Goal: Task Accomplishment & Management: Complete application form

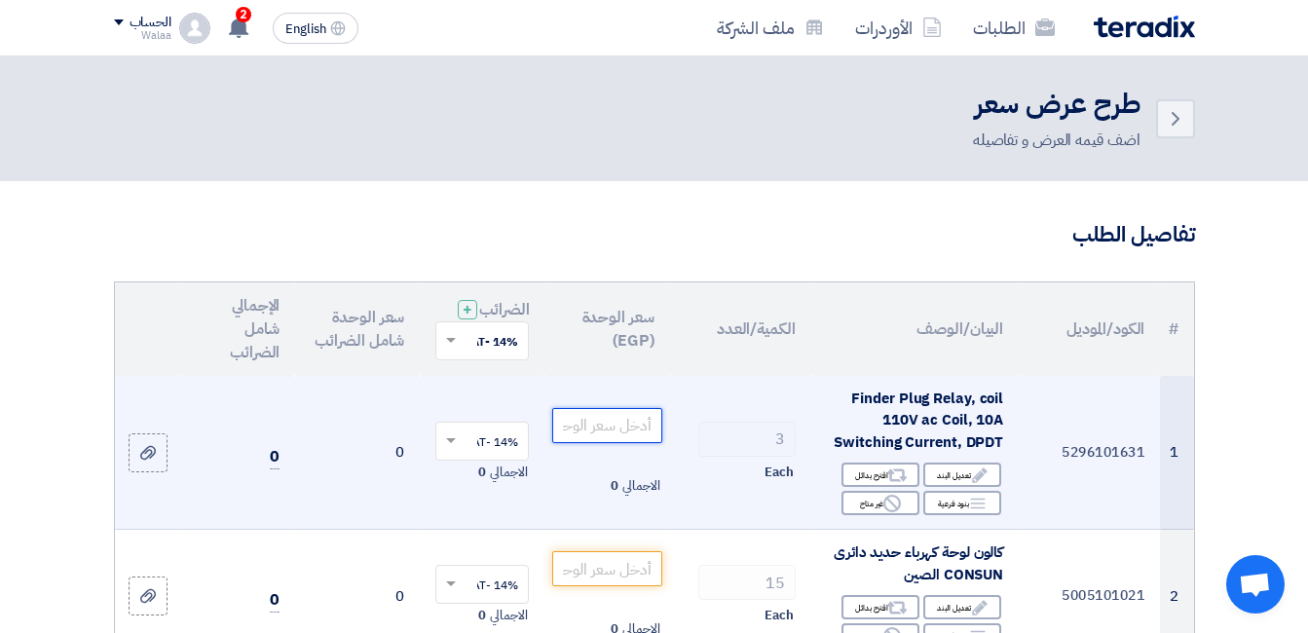
click at [609, 437] on input "number" at bounding box center [606, 425] width 109 height 35
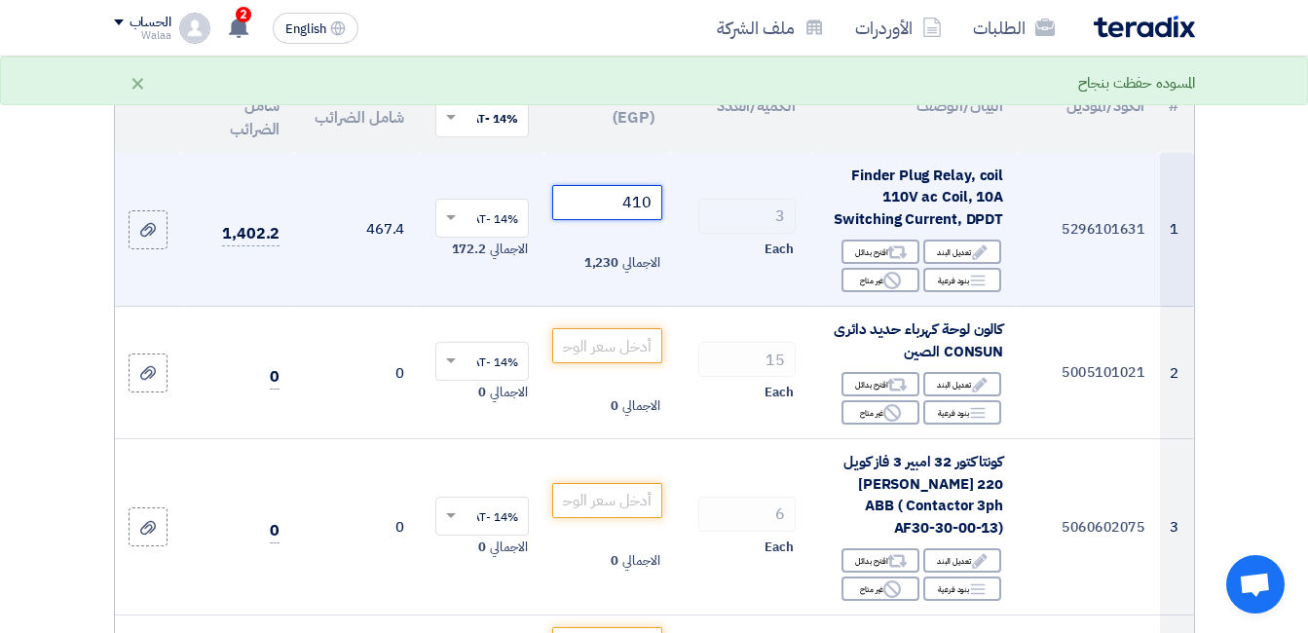
scroll to position [292, 0]
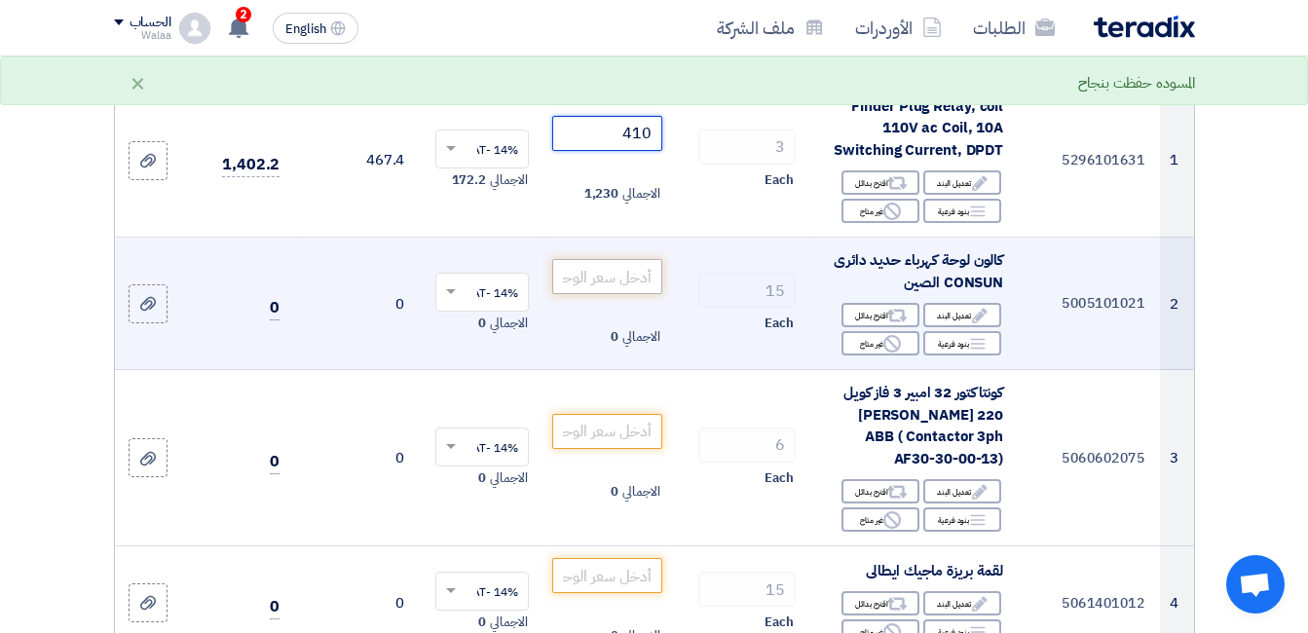
type input "410"
click at [618, 289] on input "number" at bounding box center [606, 276] width 109 height 35
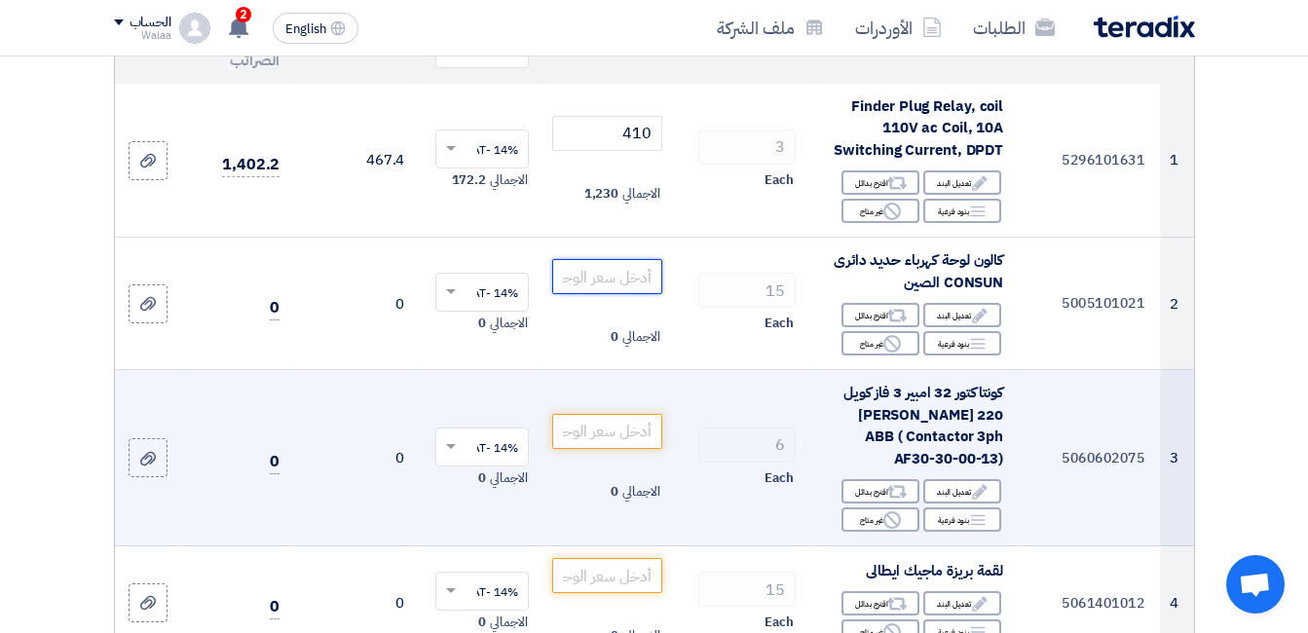
paste input "550"
type input "550"
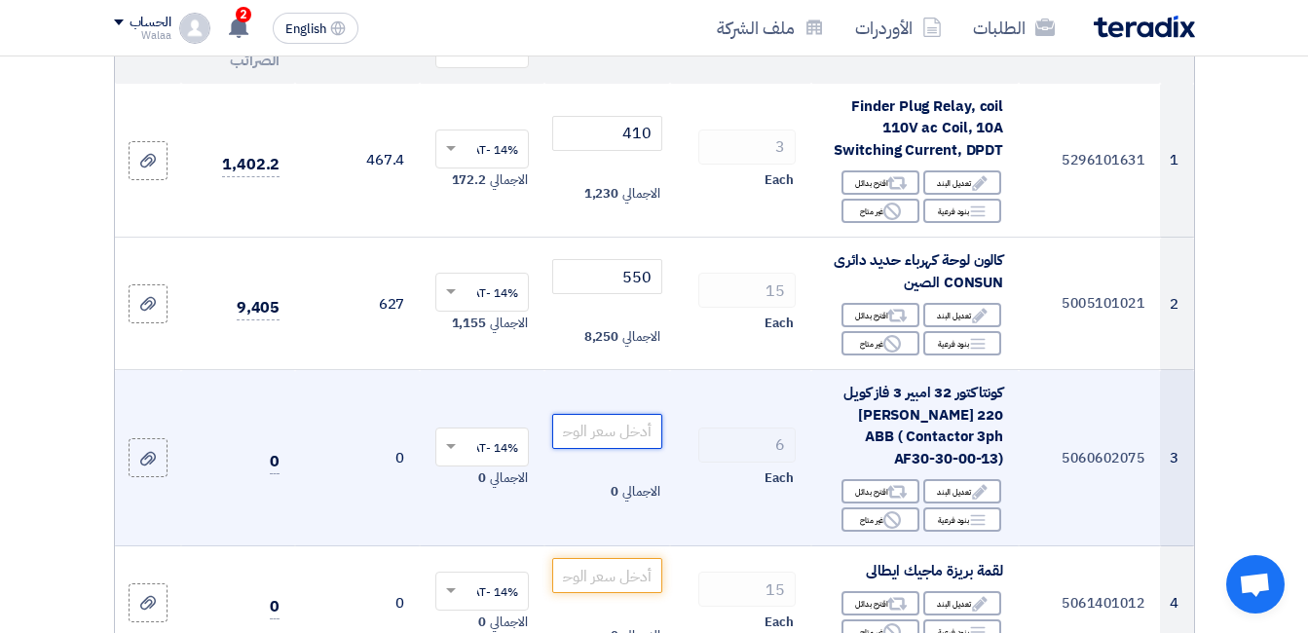
click at [626, 443] on input "number" at bounding box center [606, 431] width 109 height 35
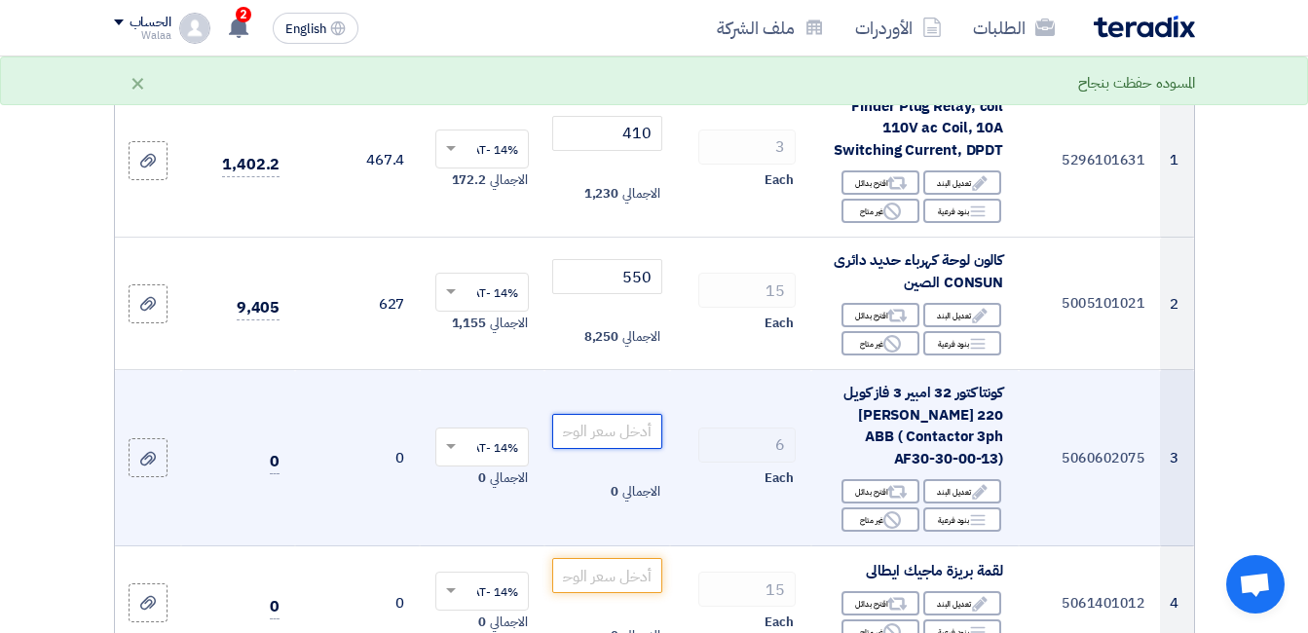
paste input "2975"
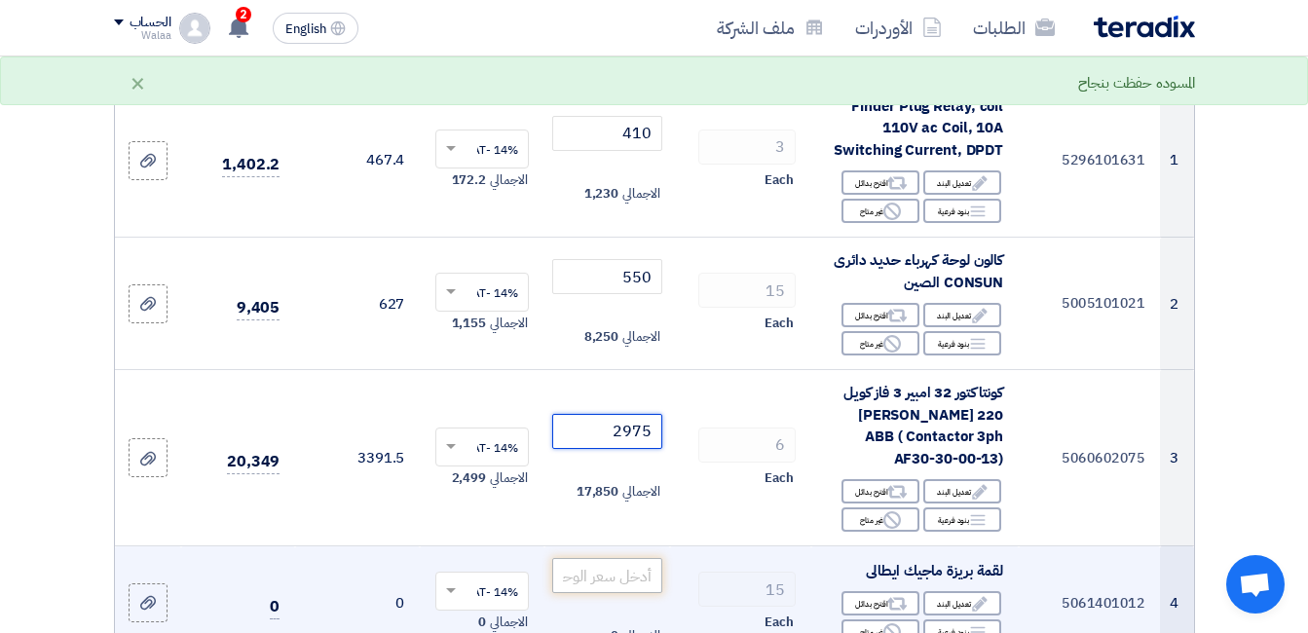
type input "2975"
click at [613, 575] on input "number" at bounding box center [606, 575] width 109 height 35
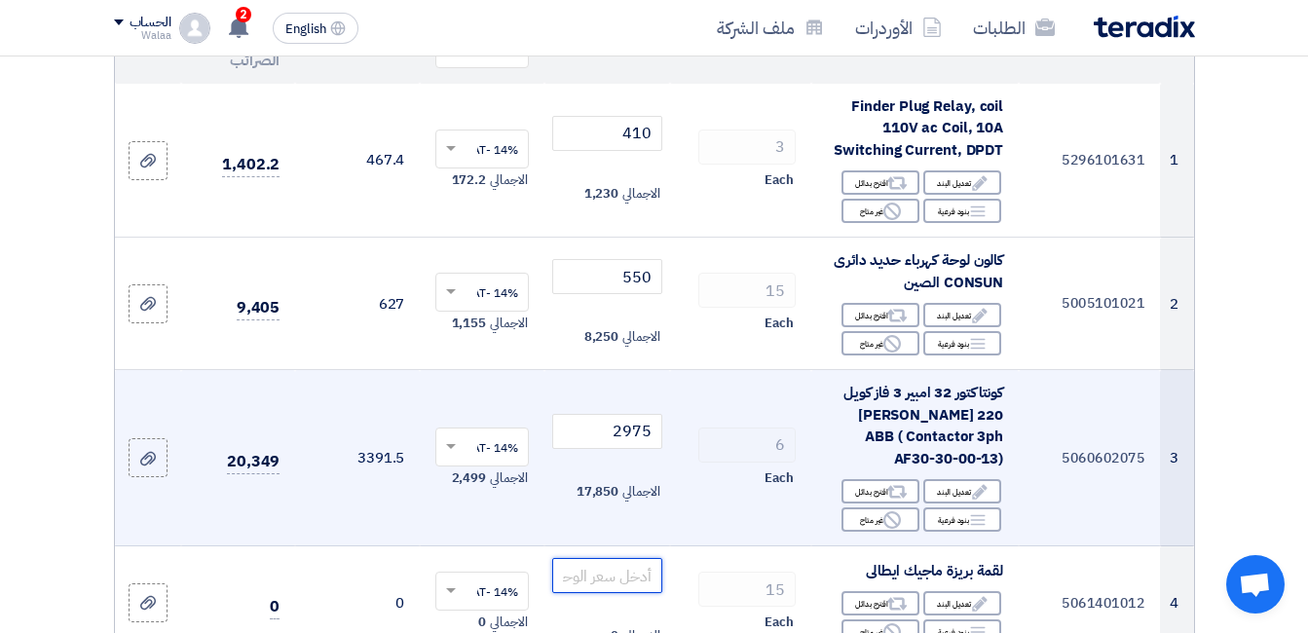
paste input "80"
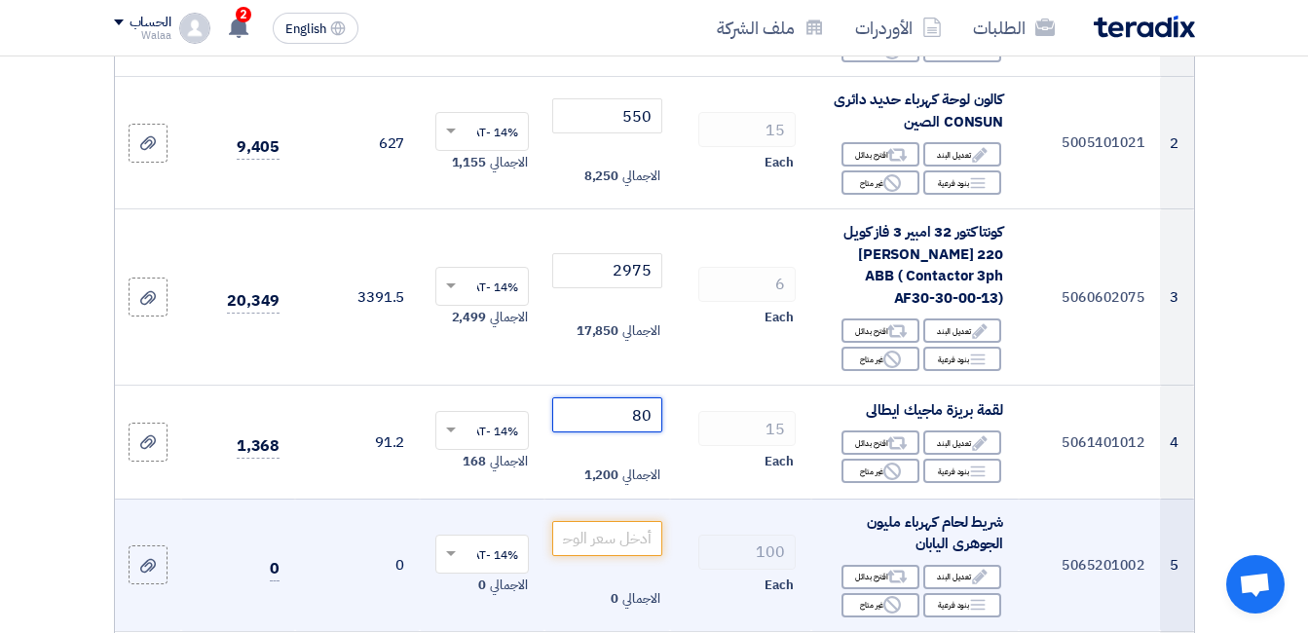
scroll to position [487, 0]
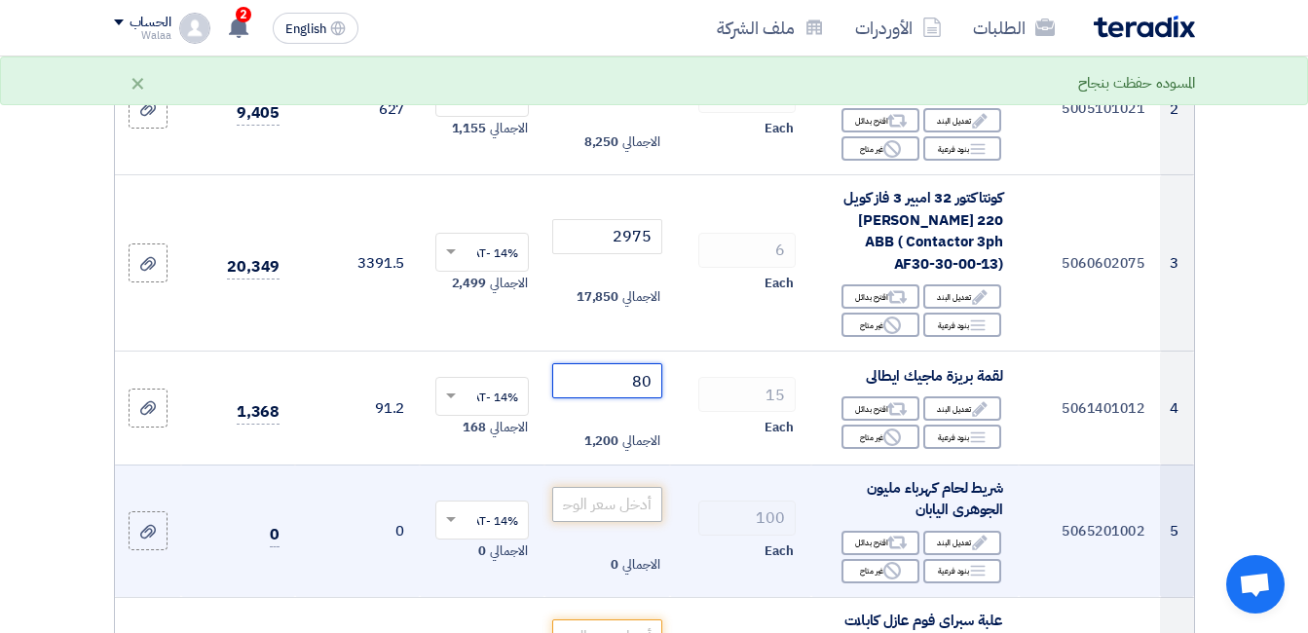
type input "80"
click at [621, 496] on input "number" at bounding box center [606, 504] width 109 height 35
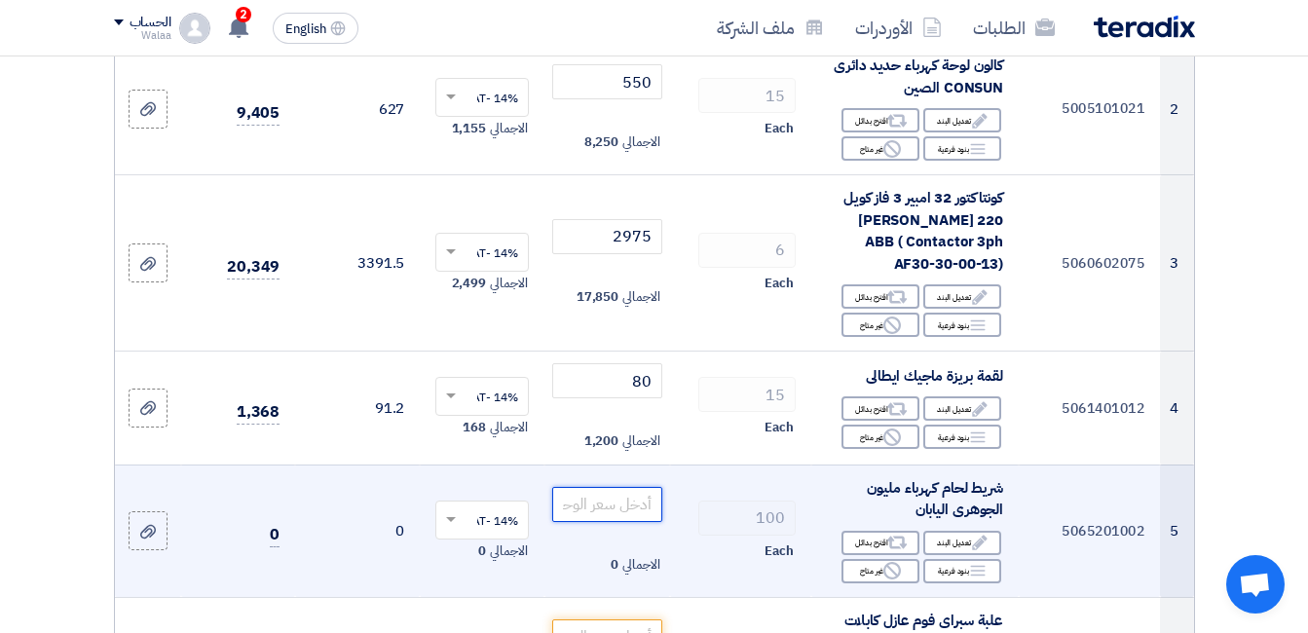
paste input "48"
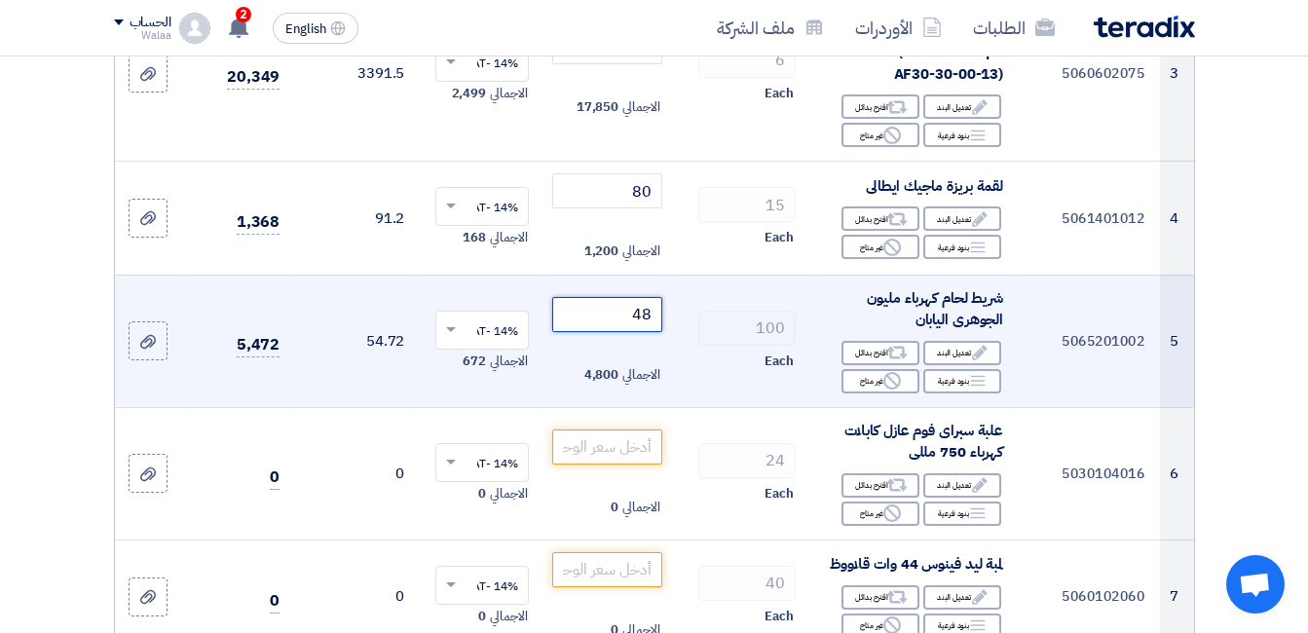
scroll to position [682, 0]
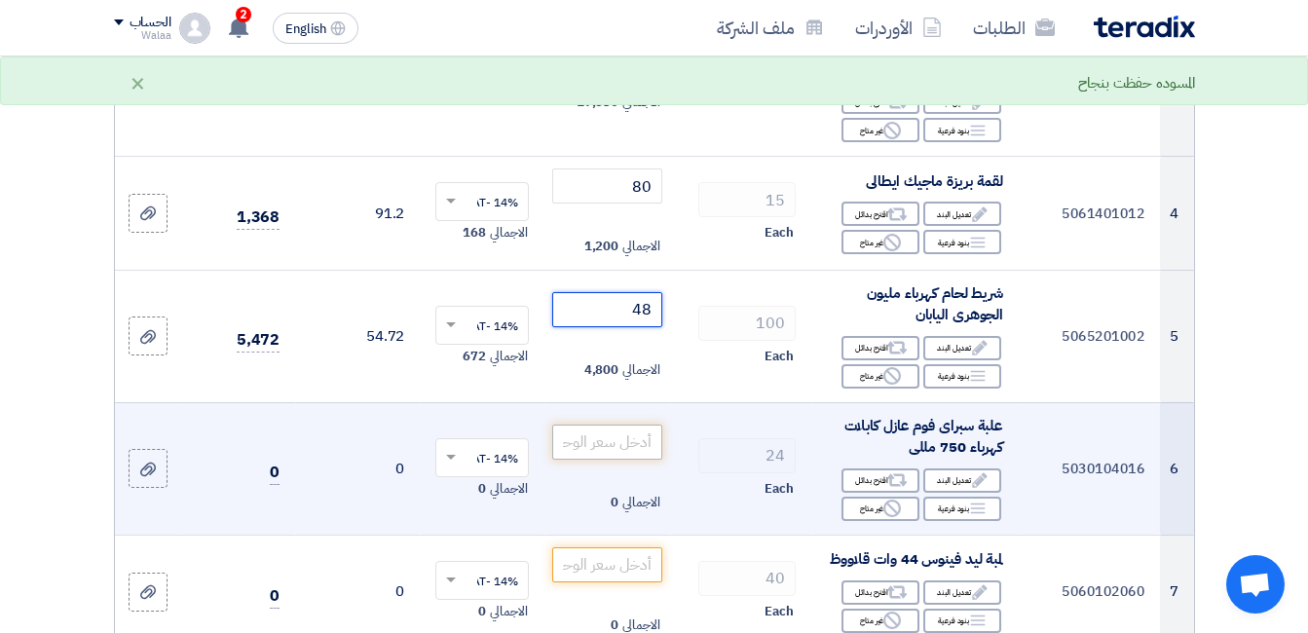
type input "48"
click at [637, 433] on input "number" at bounding box center [606, 442] width 109 height 35
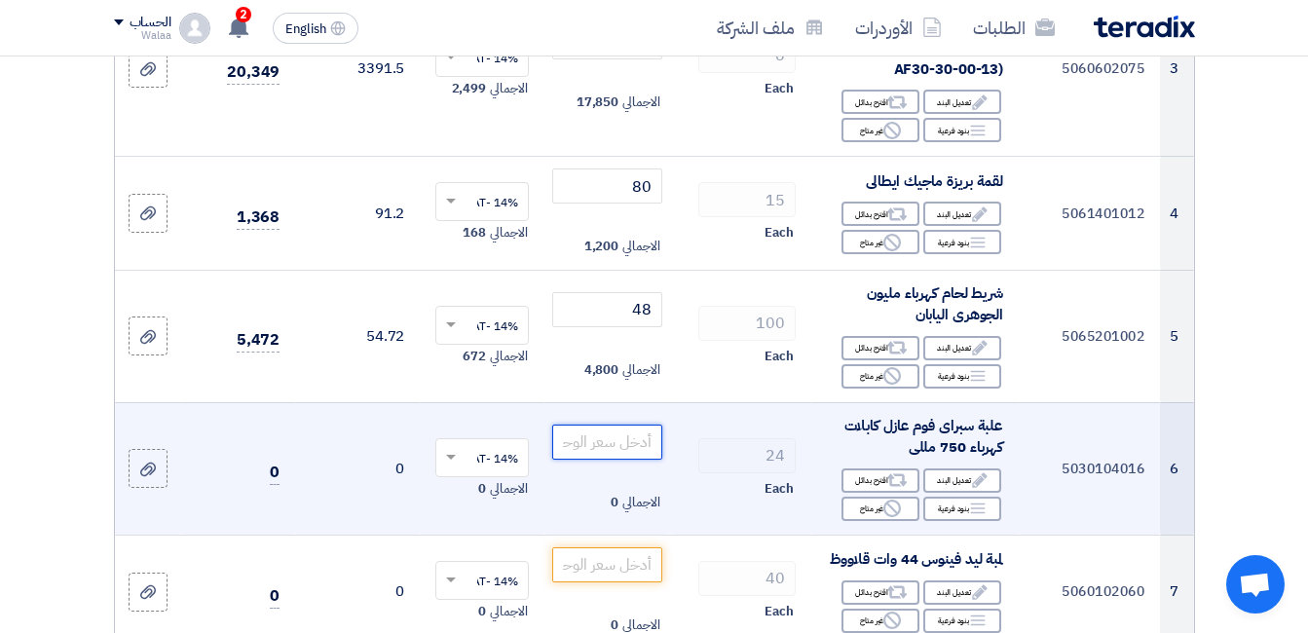
paste input "250"
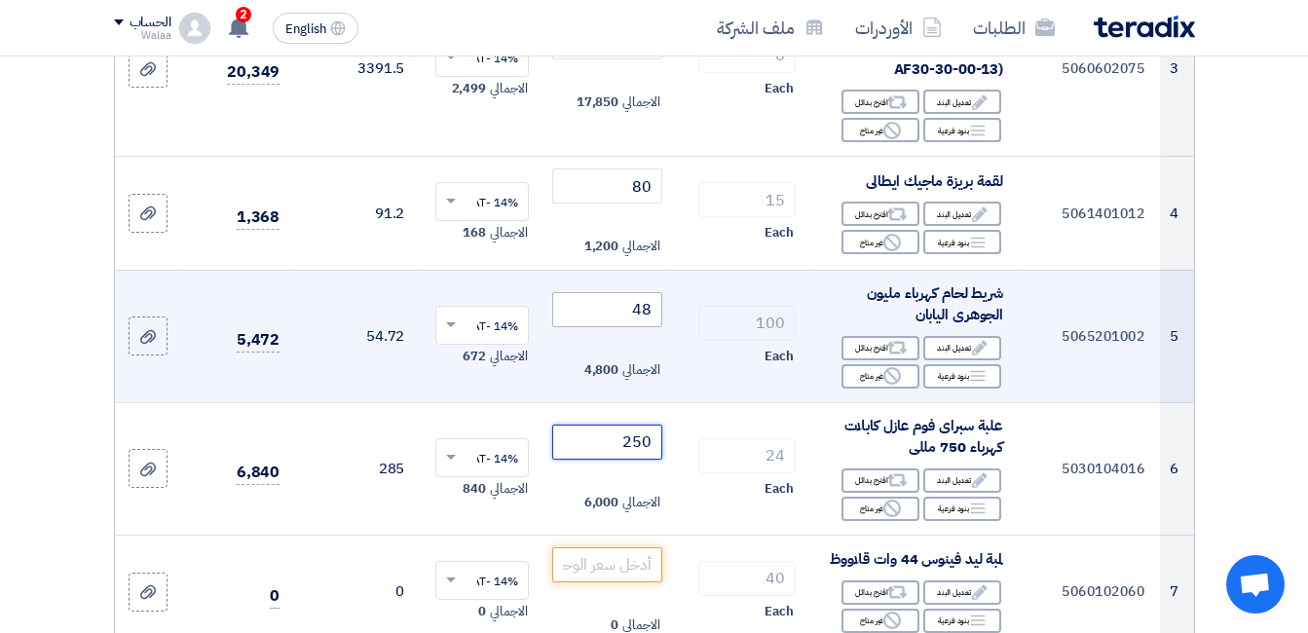
type input "250"
drag, startPoint x: 631, startPoint y: 302, endPoint x: 659, endPoint y: 301, distance: 28.3
click at [659, 301] on input "48" at bounding box center [606, 309] width 109 height 35
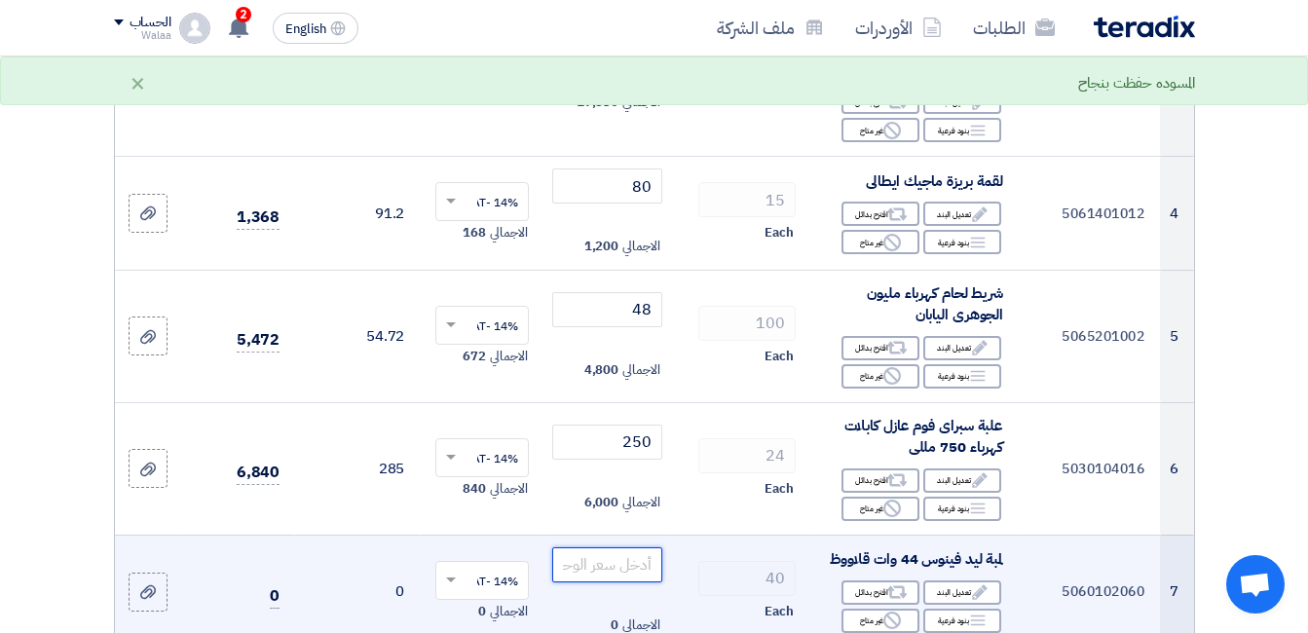
click at [638, 554] on input "number" at bounding box center [606, 564] width 109 height 35
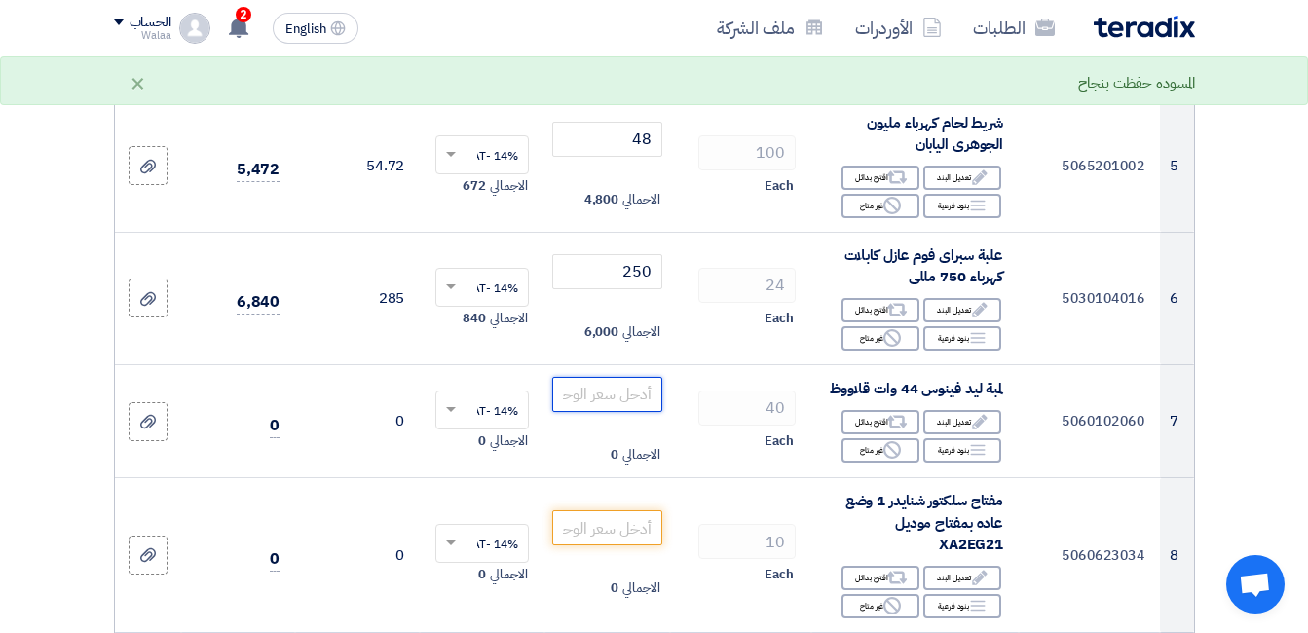
scroll to position [876, 0]
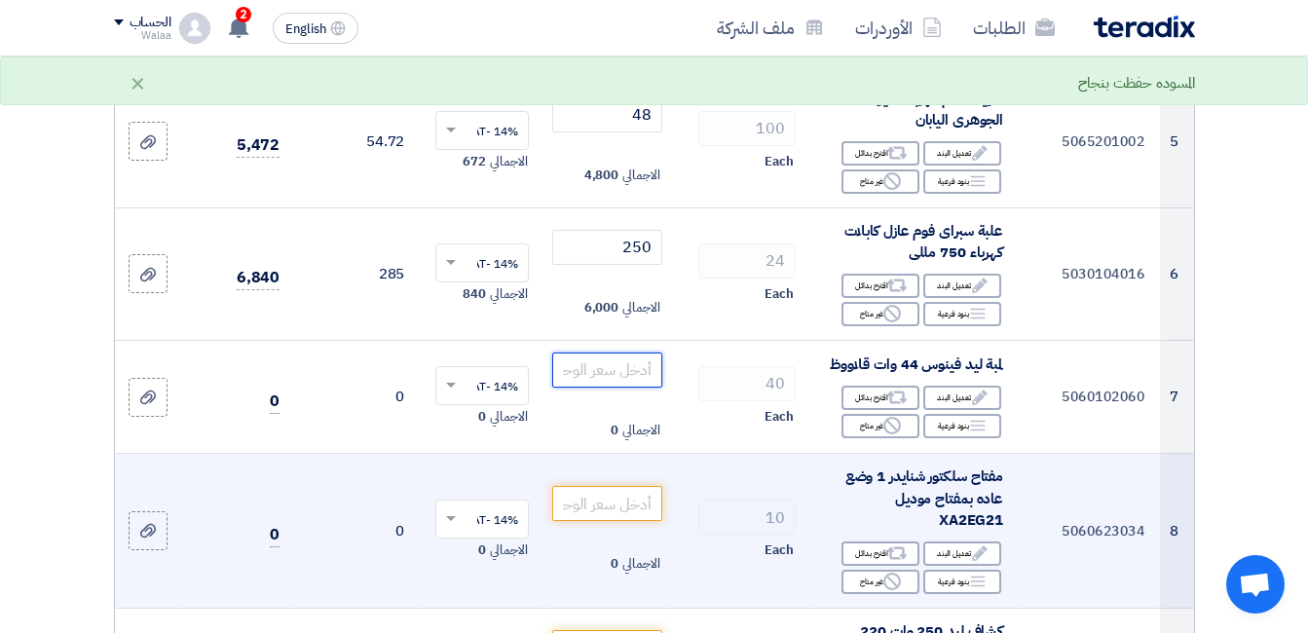
paste input "600"
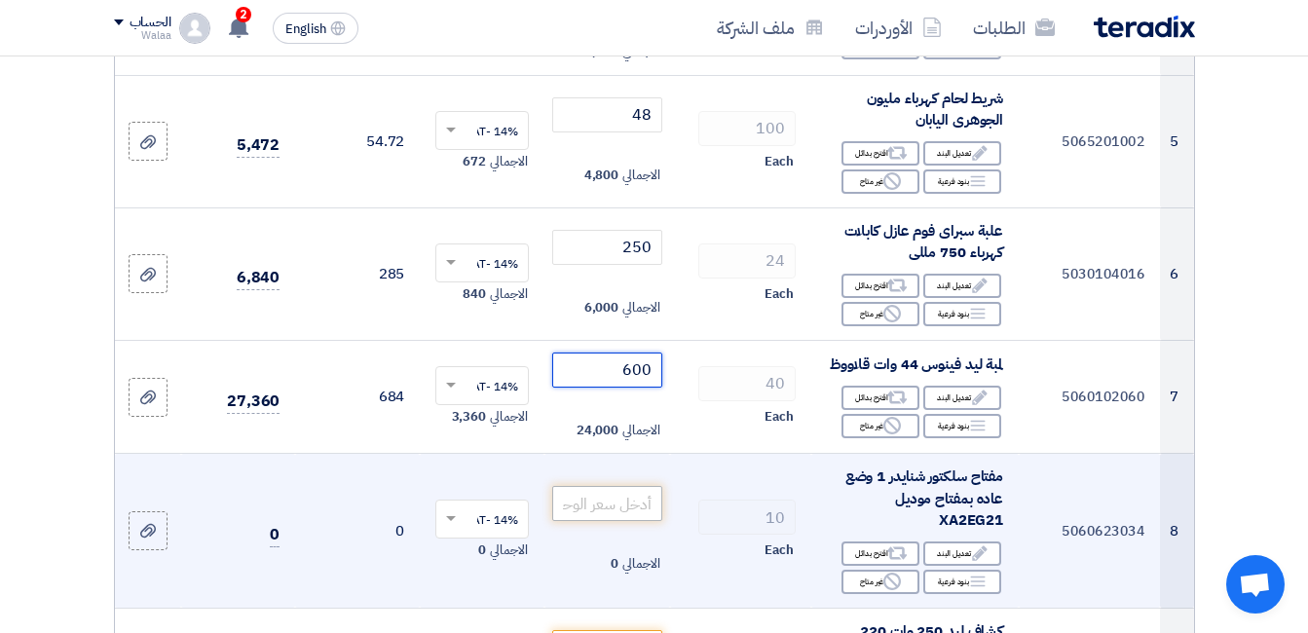
type input "600"
click at [611, 502] on input "number" at bounding box center [606, 503] width 109 height 35
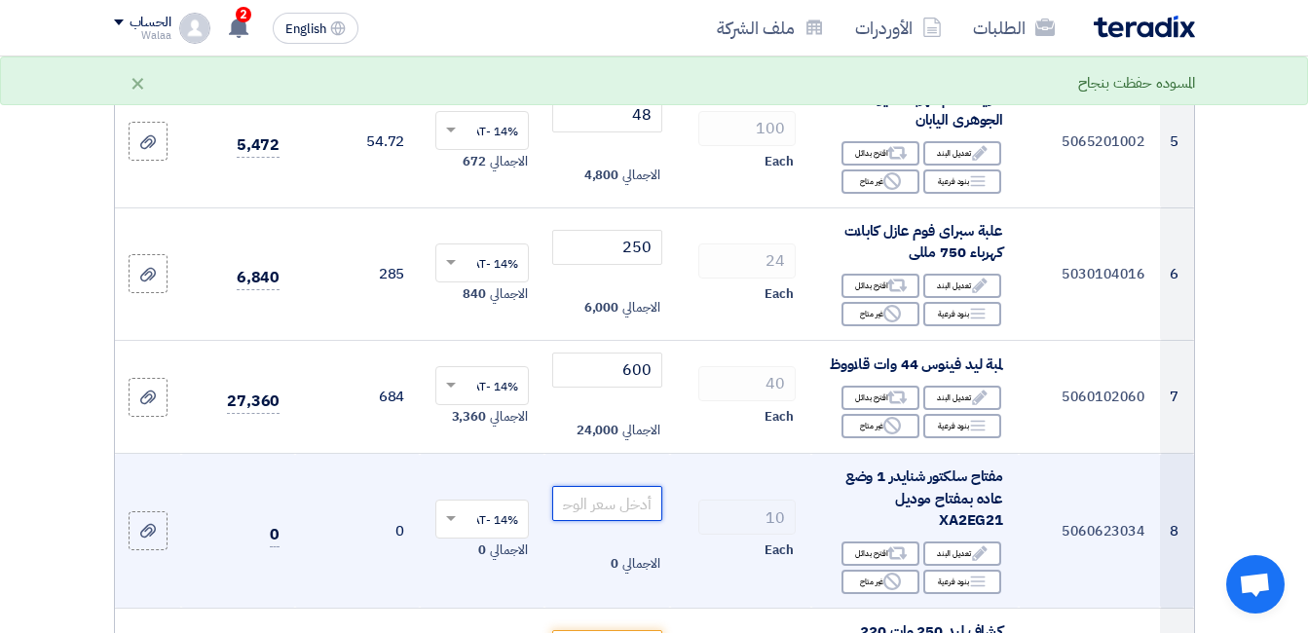
paste input "265"
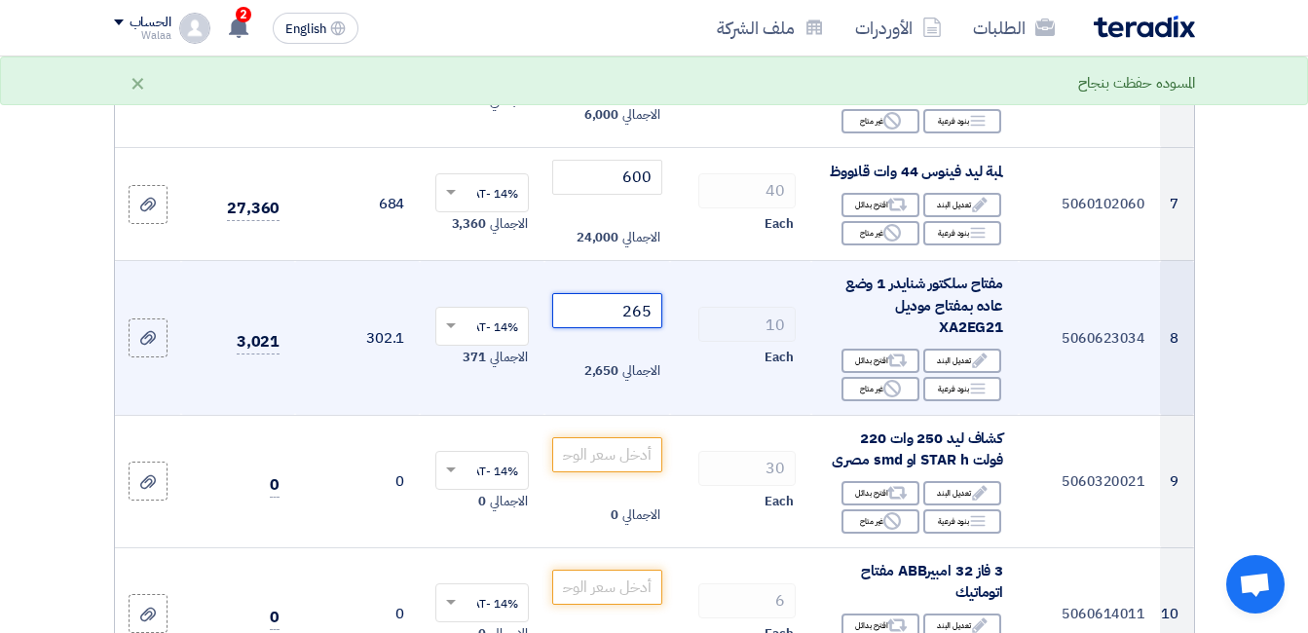
scroll to position [1071, 0]
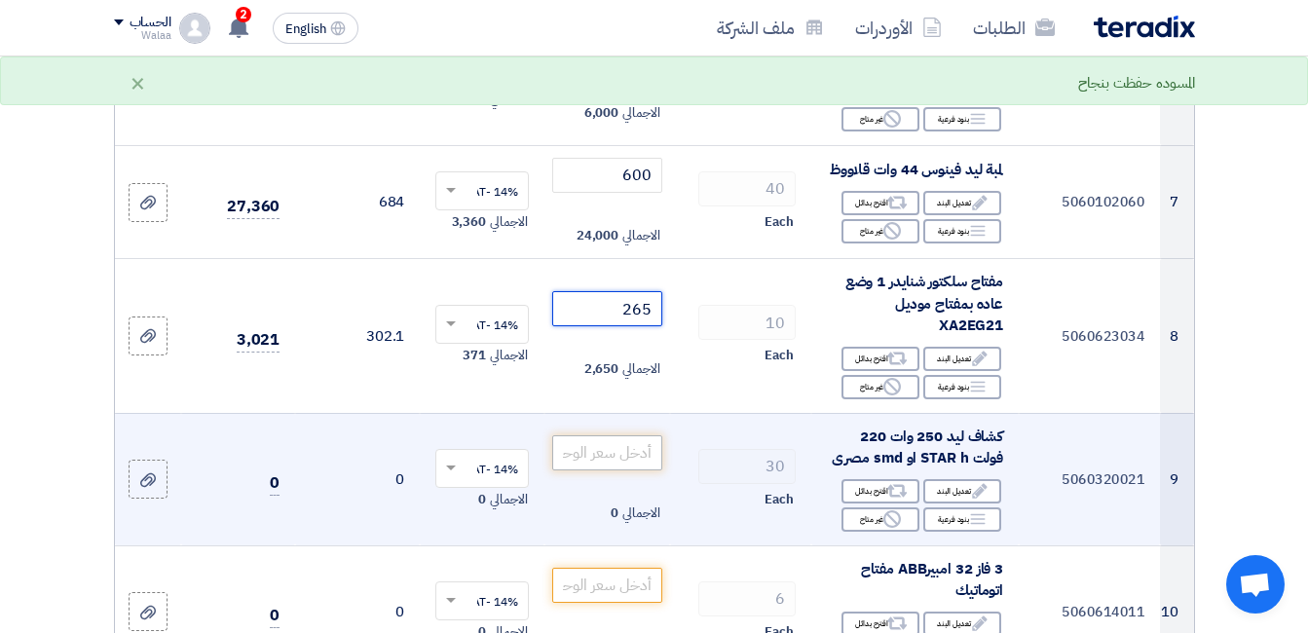
type input "265"
click at [644, 456] on input "number" at bounding box center [606, 452] width 109 height 35
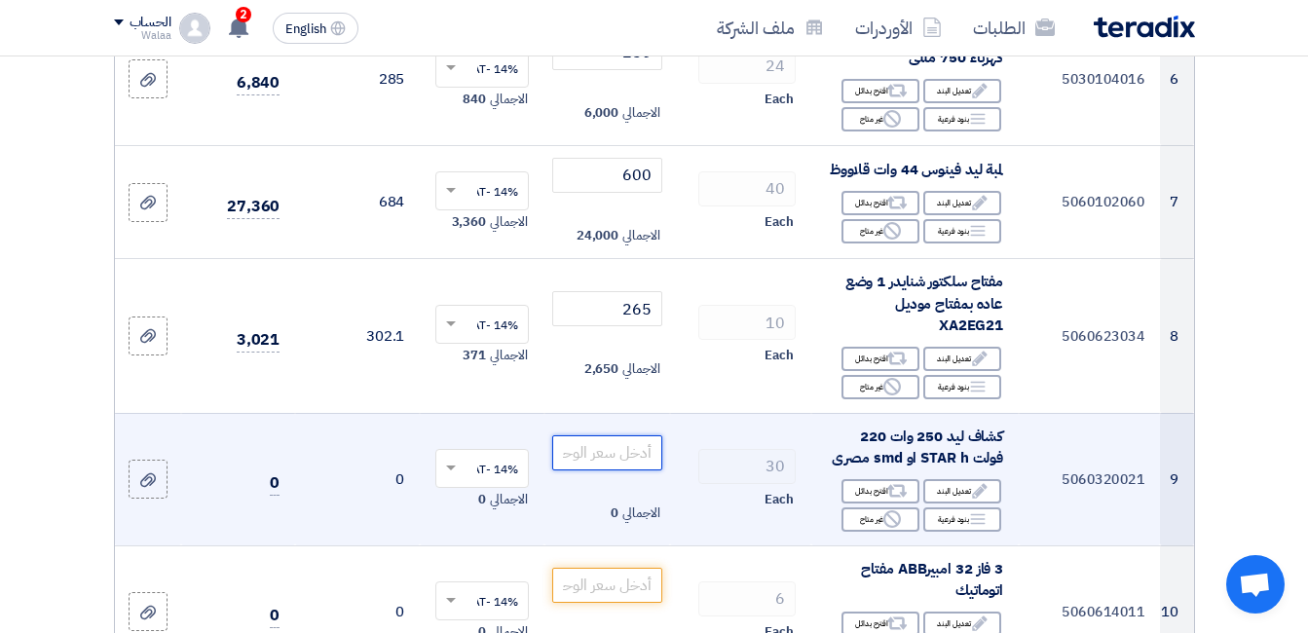
paste input "6200"
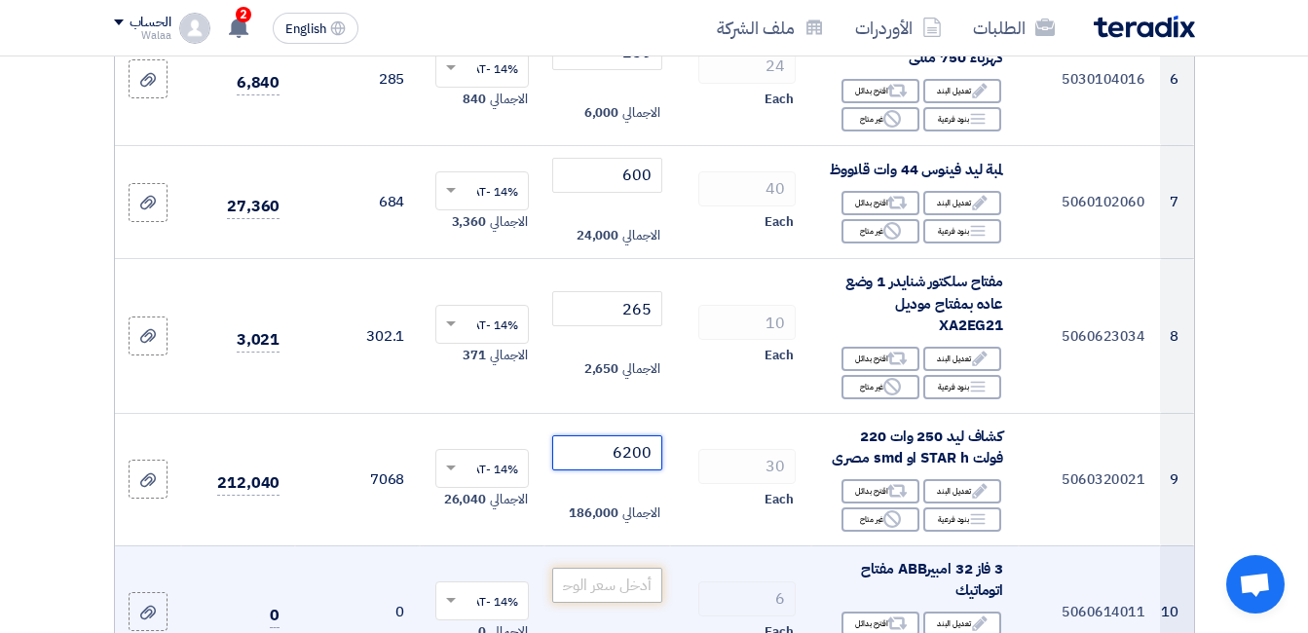
type input "6200"
click at [630, 588] on input "number" at bounding box center [606, 585] width 109 height 35
paste input "710"
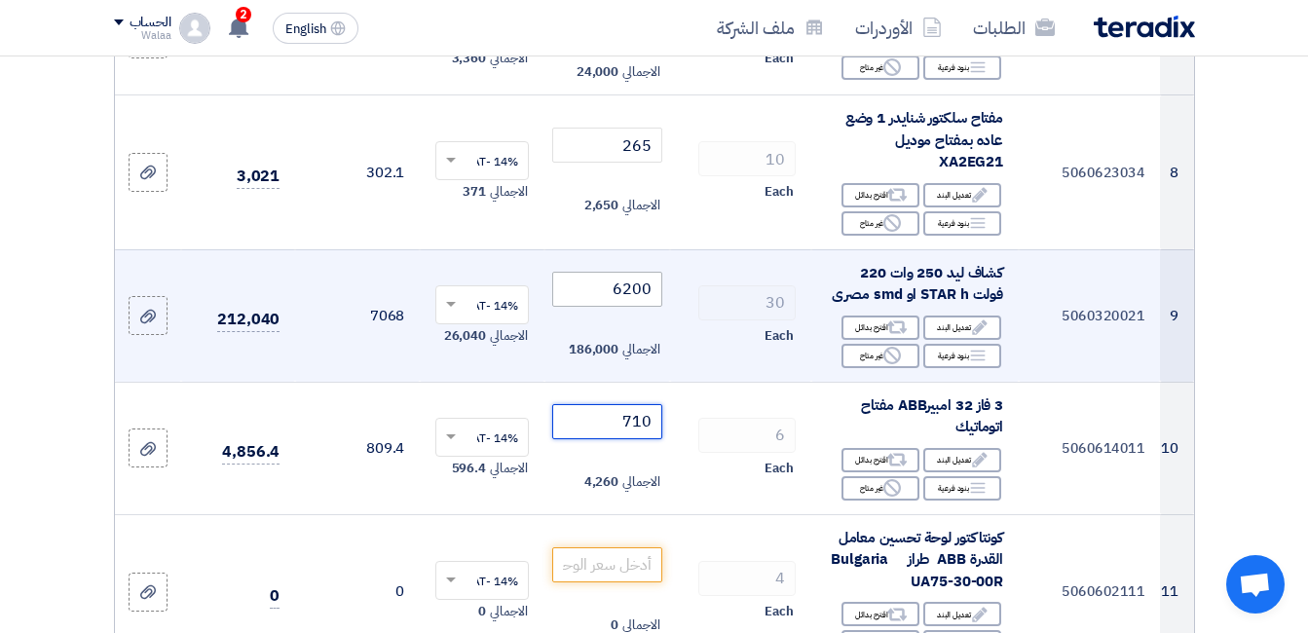
scroll to position [1266, 0]
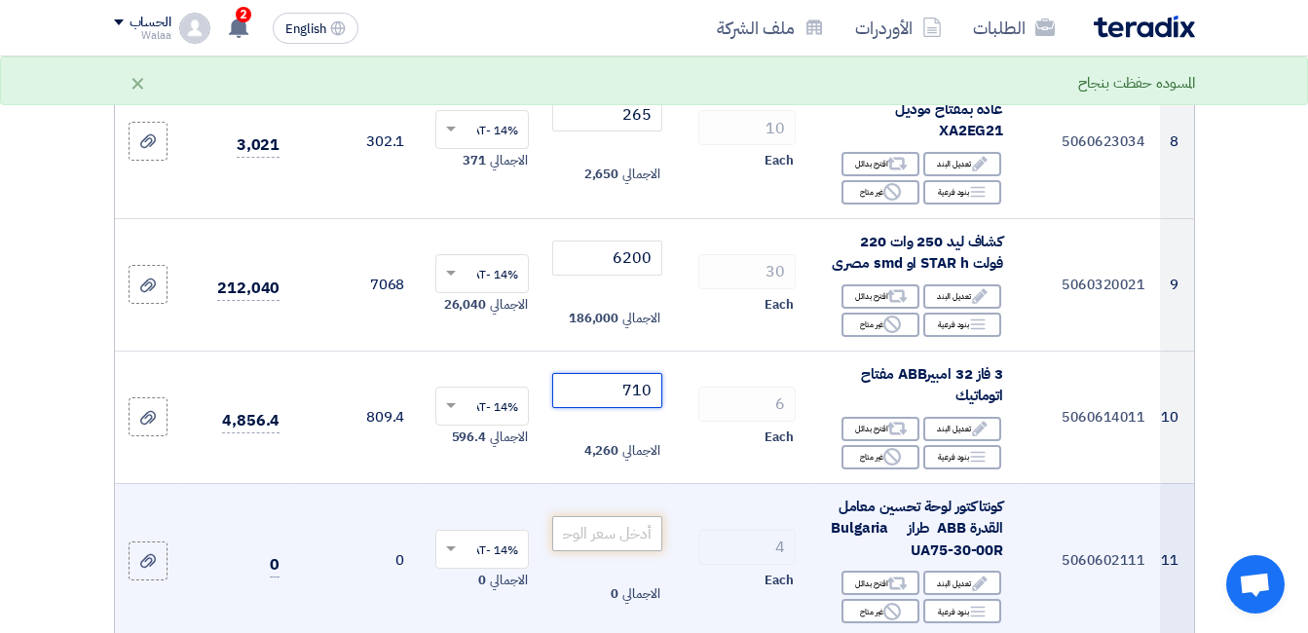
type input "710"
click at [634, 527] on input "number" at bounding box center [606, 533] width 109 height 35
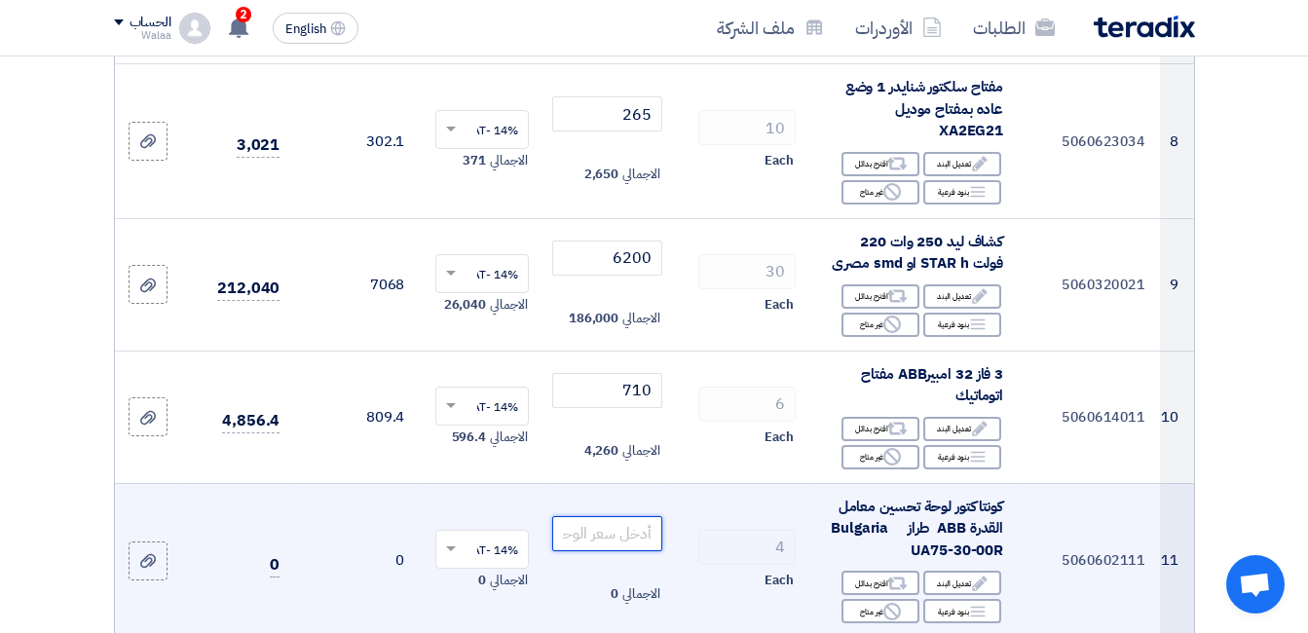
paste input "10350"
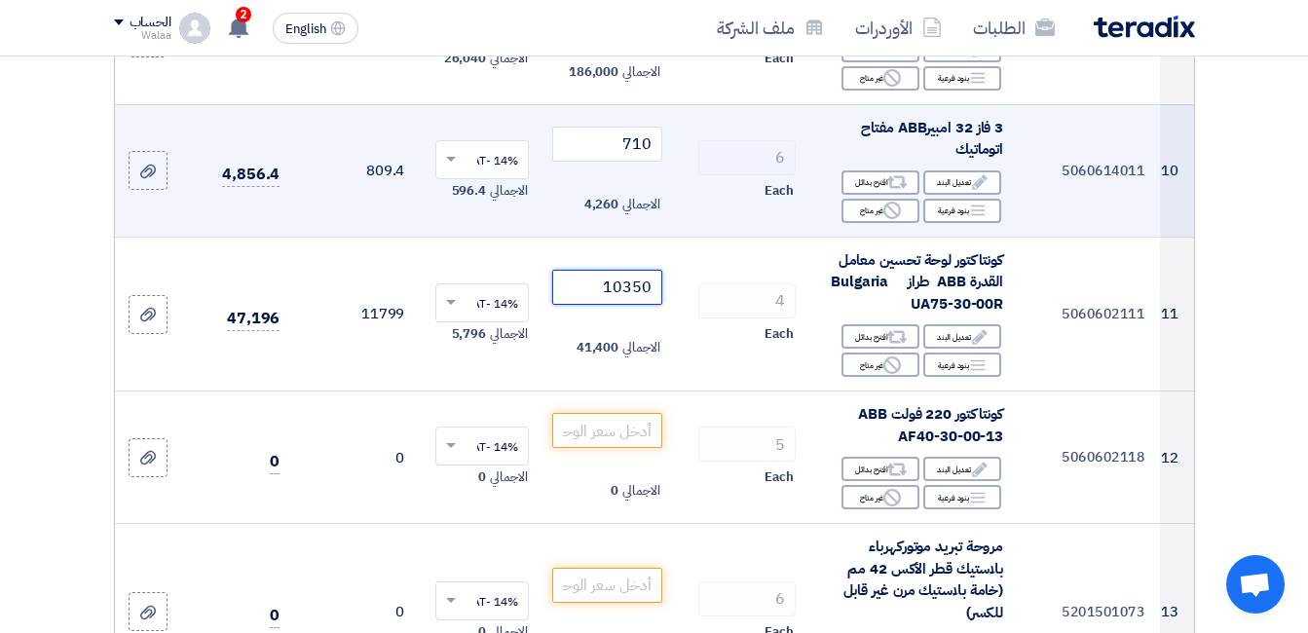
scroll to position [1558, 0]
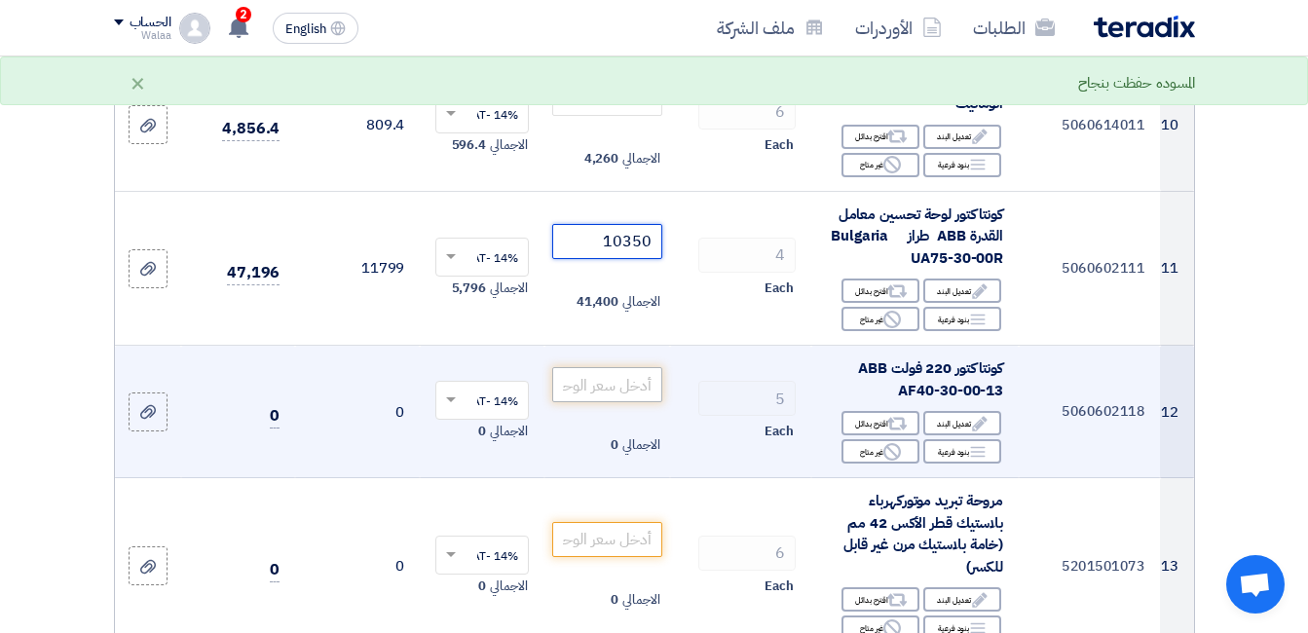
type input "10350"
click at [646, 380] on input "number" at bounding box center [606, 384] width 109 height 35
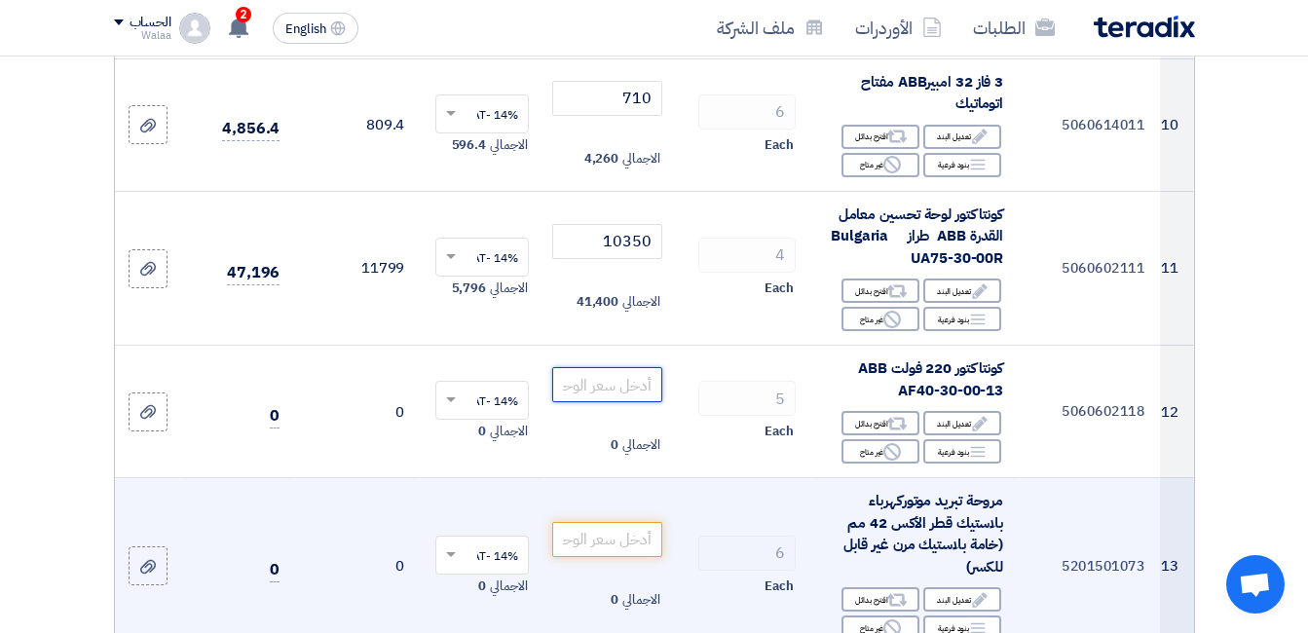
paste input "4400"
type input "4400"
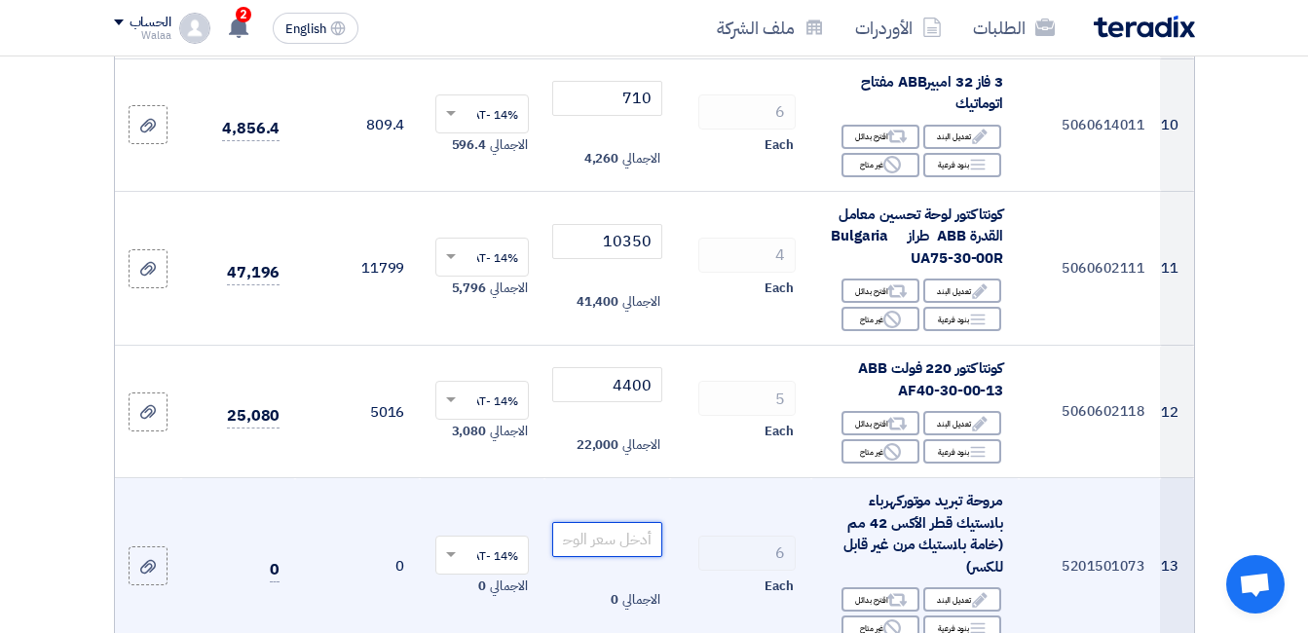
click at [623, 536] on input "number" at bounding box center [606, 539] width 109 height 35
paste input "350"
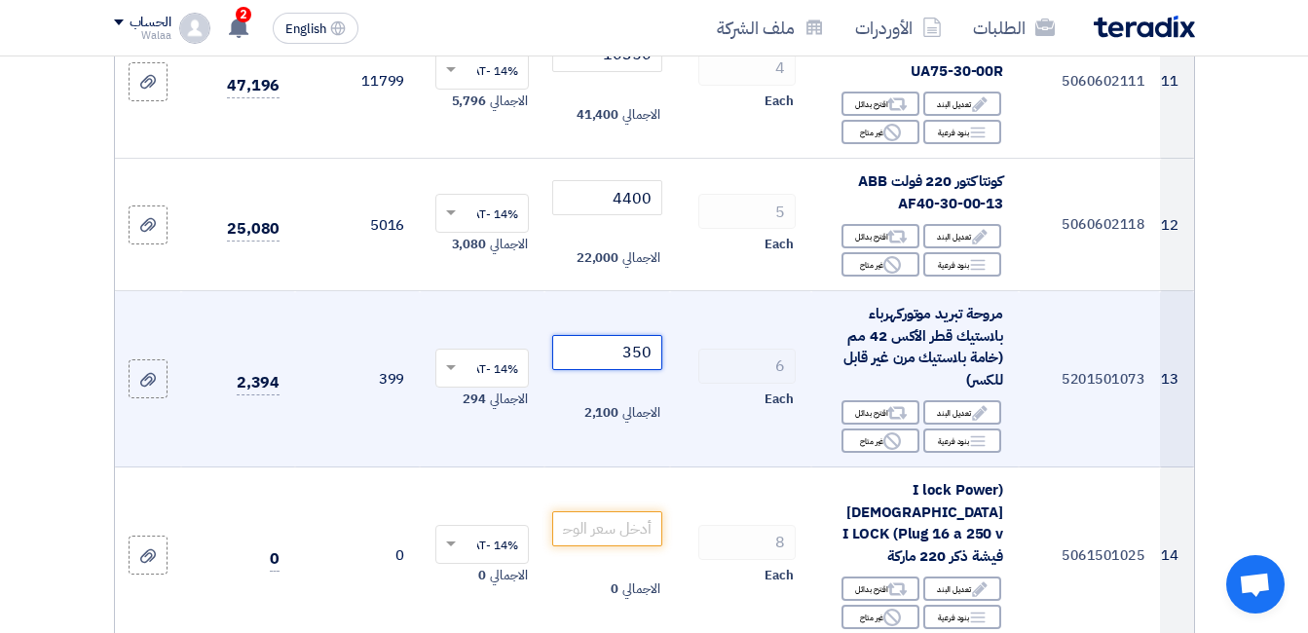
scroll to position [1753, 0]
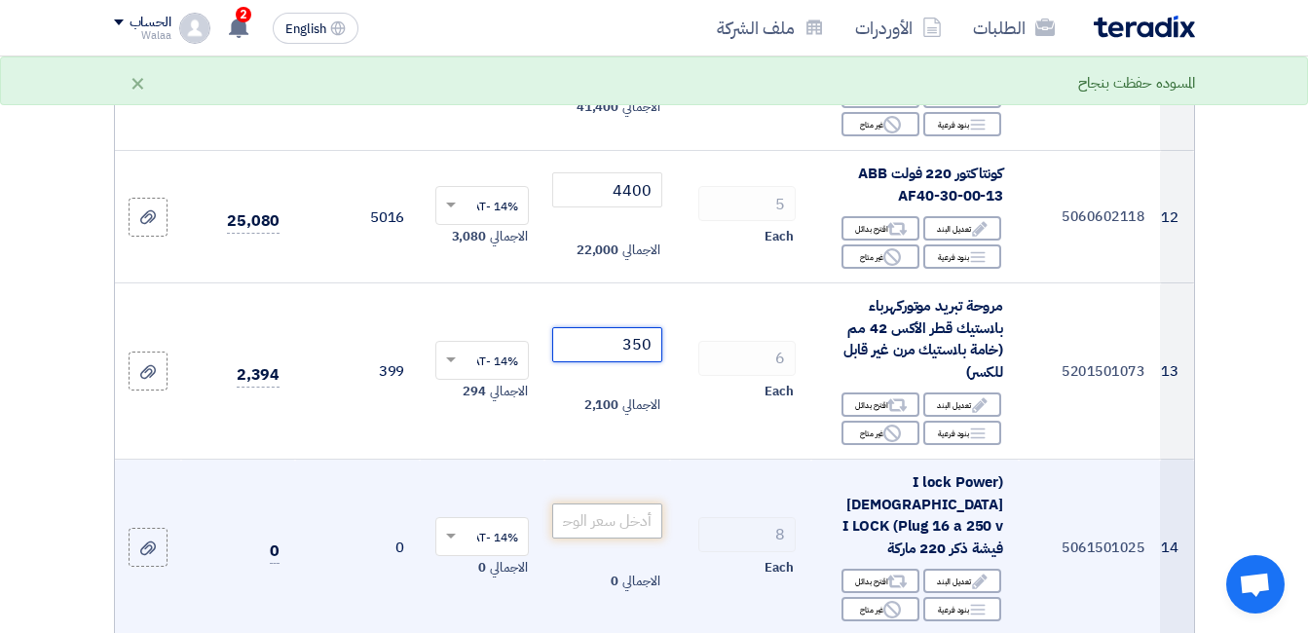
type input "350"
click at [648, 503] on input "number" at bounding box center [606, 520] width 109 height 35
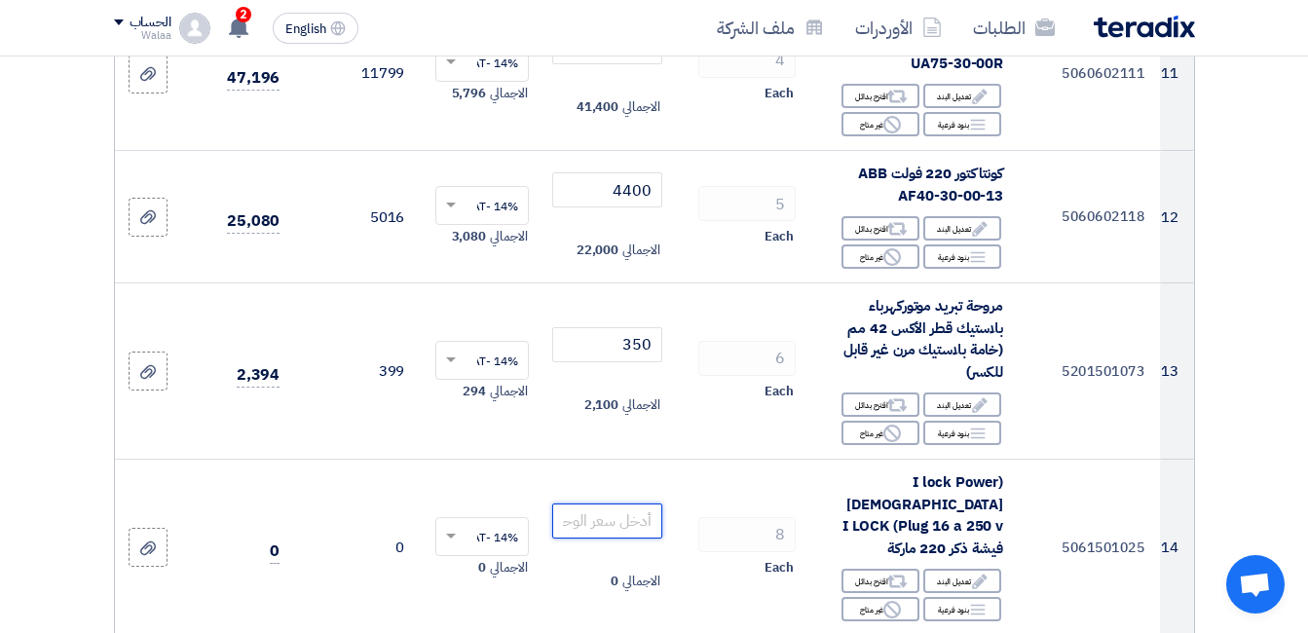
paste input "45"
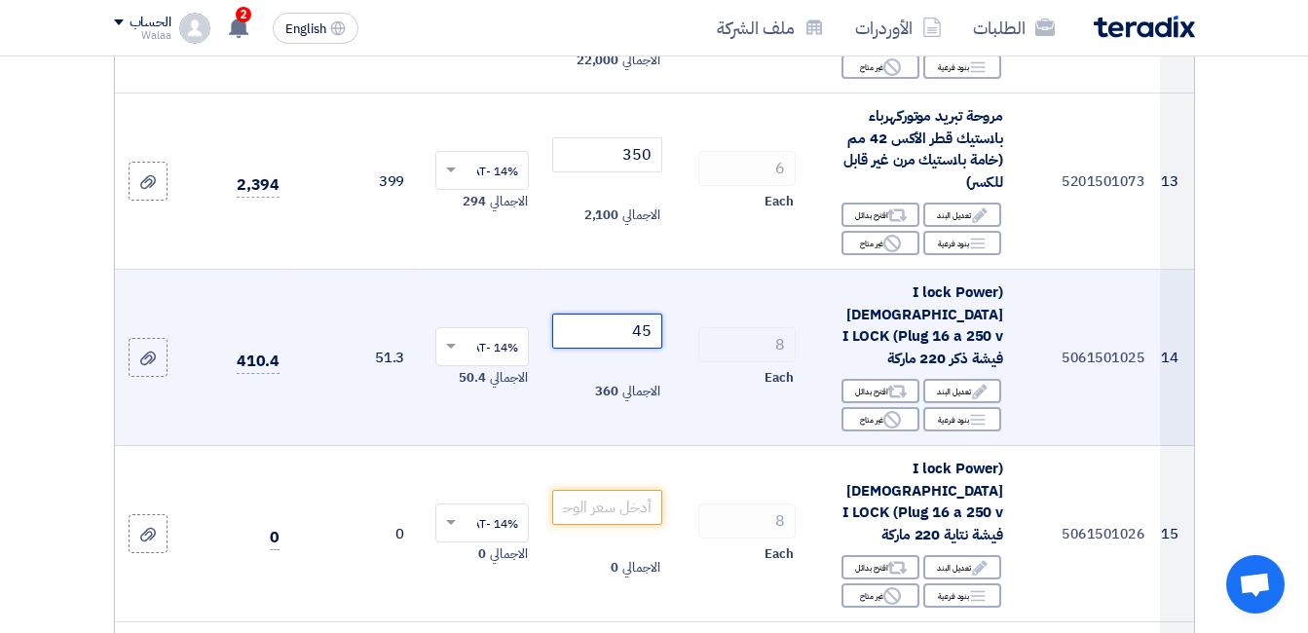
scroll to position [1947, 0]
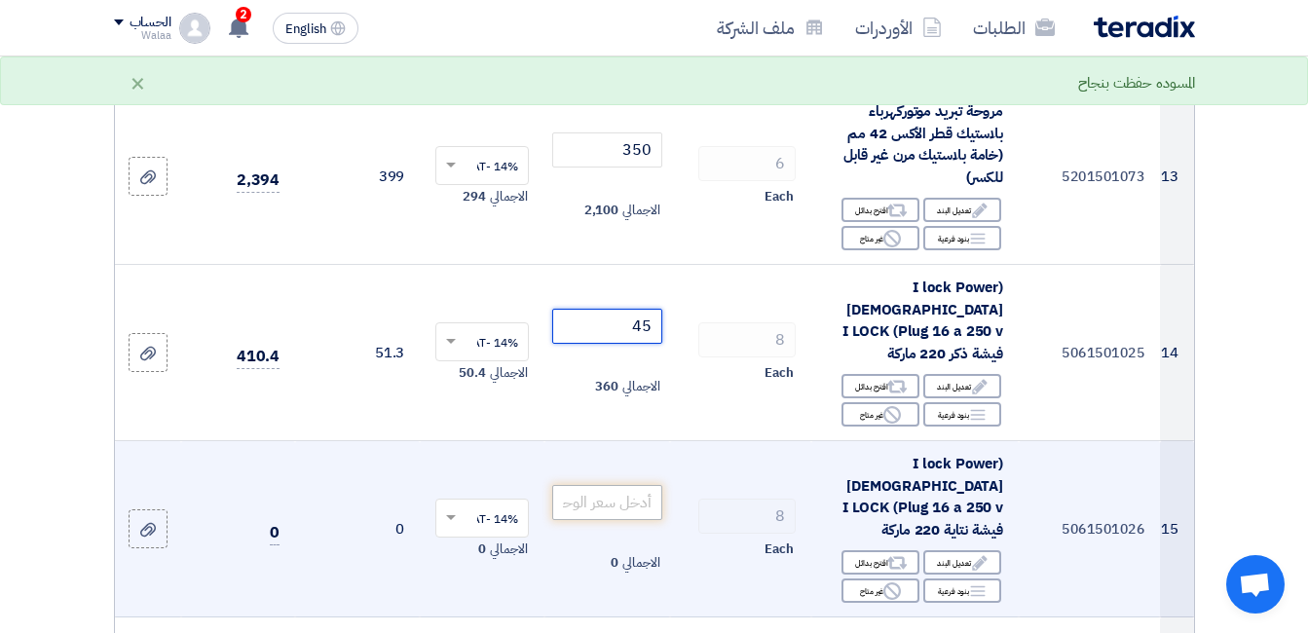
type input "45"
click at [638, 485] on input "number" at bounding box center [606, 502] width 109 height 35
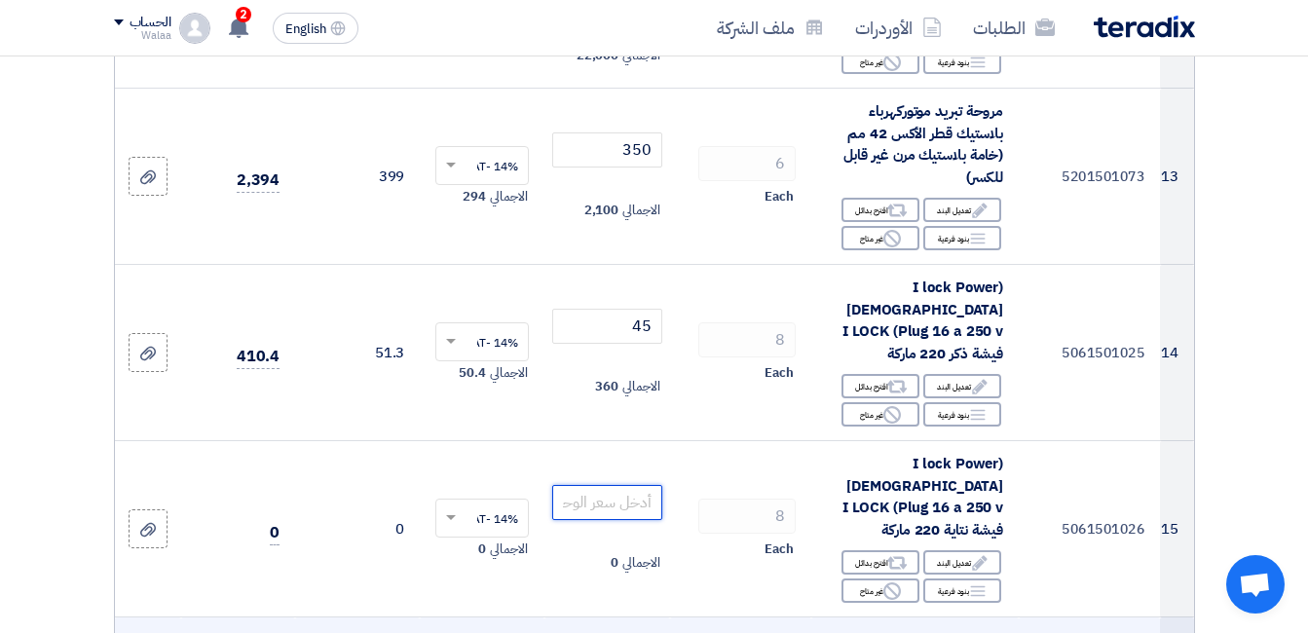
paste input "43"
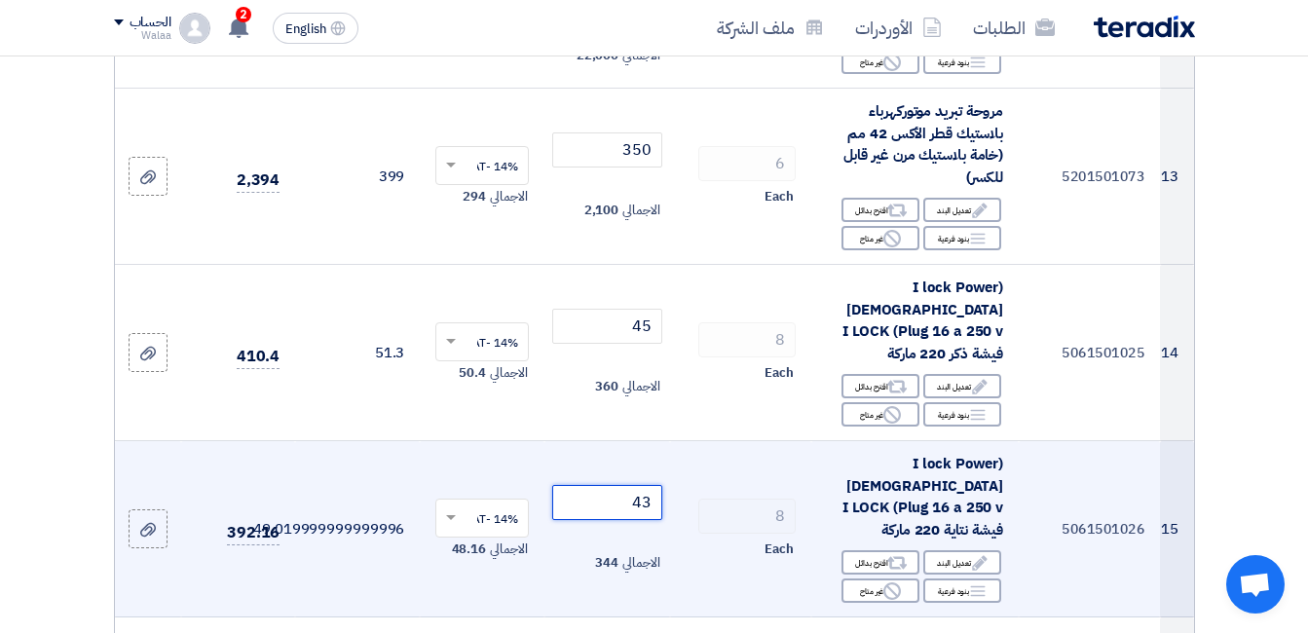
scroll to position [2142, 0]
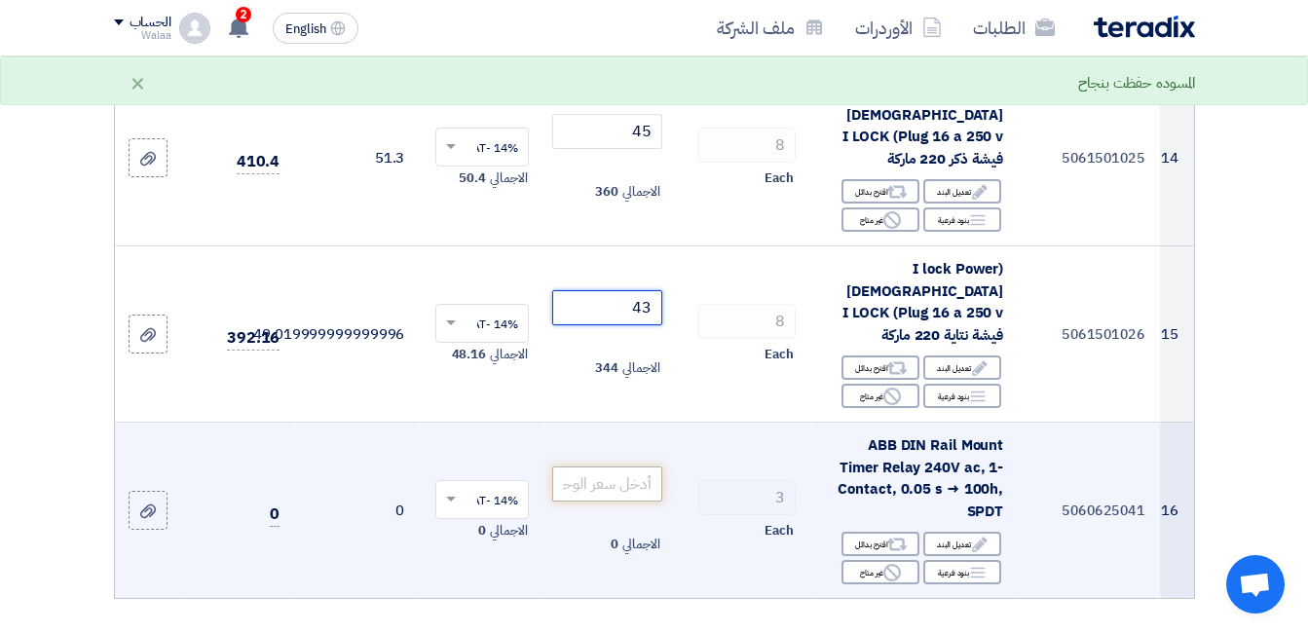
type input "43"
click at [638, 466] on input "number" at bounding box center [606, 483] width 109 height 35
paste input "4220"
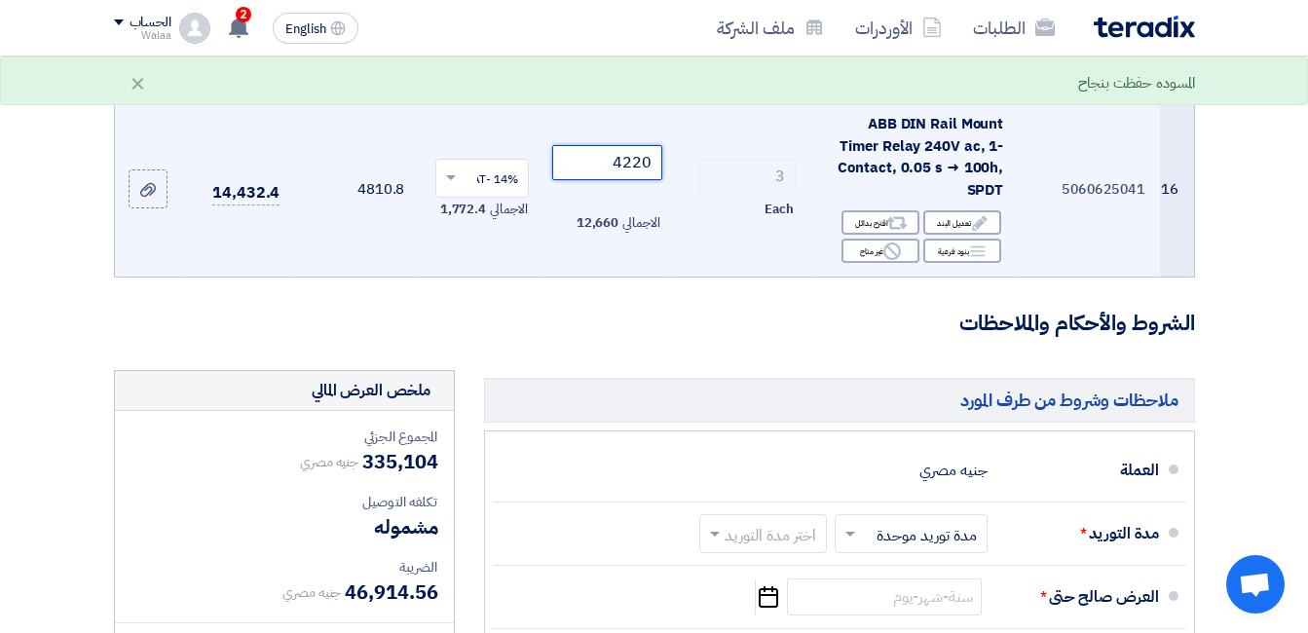
scroll to position [2532, 0]
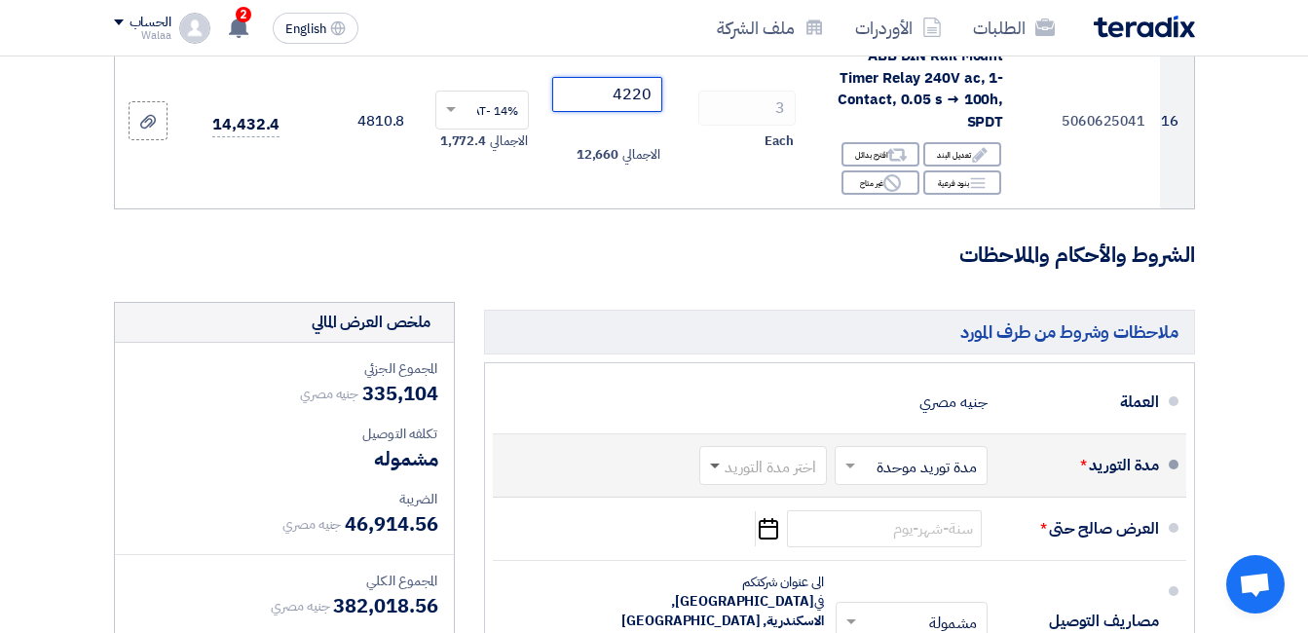
type input "4220"
click at [715, 463] on span at bounding box center [715, 466] width 10 height 7
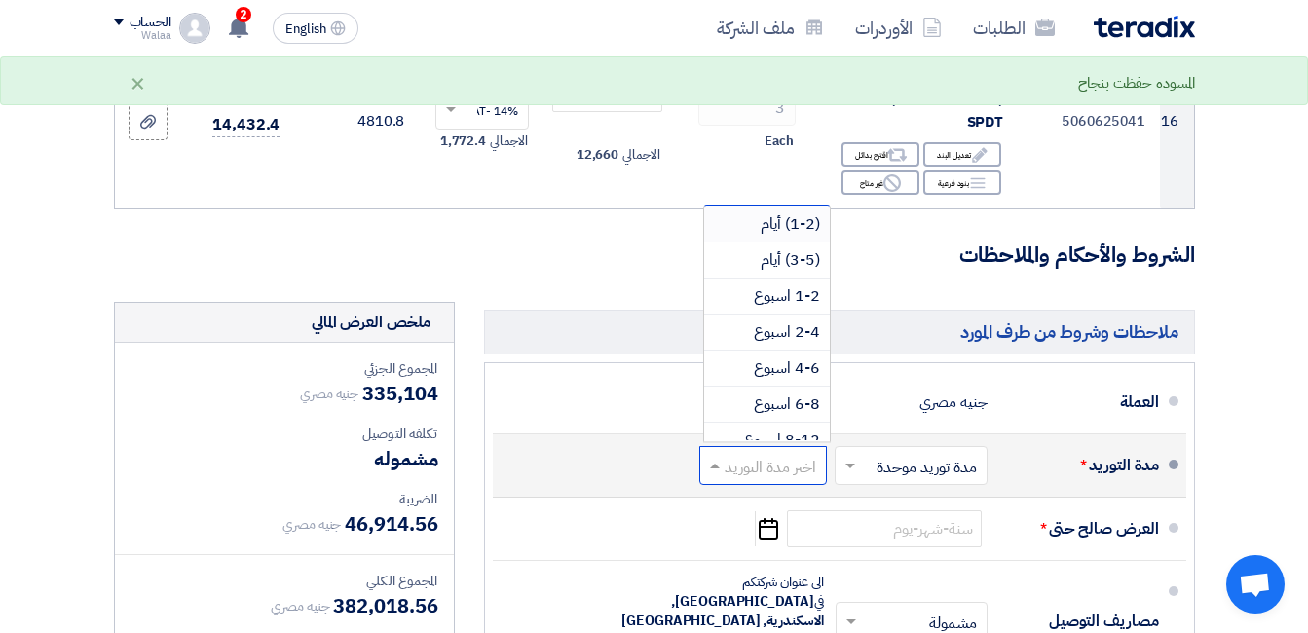
click at [786, 212] on span "(1-2) أيام" at bounding box center [789, 223] width 59 height 23
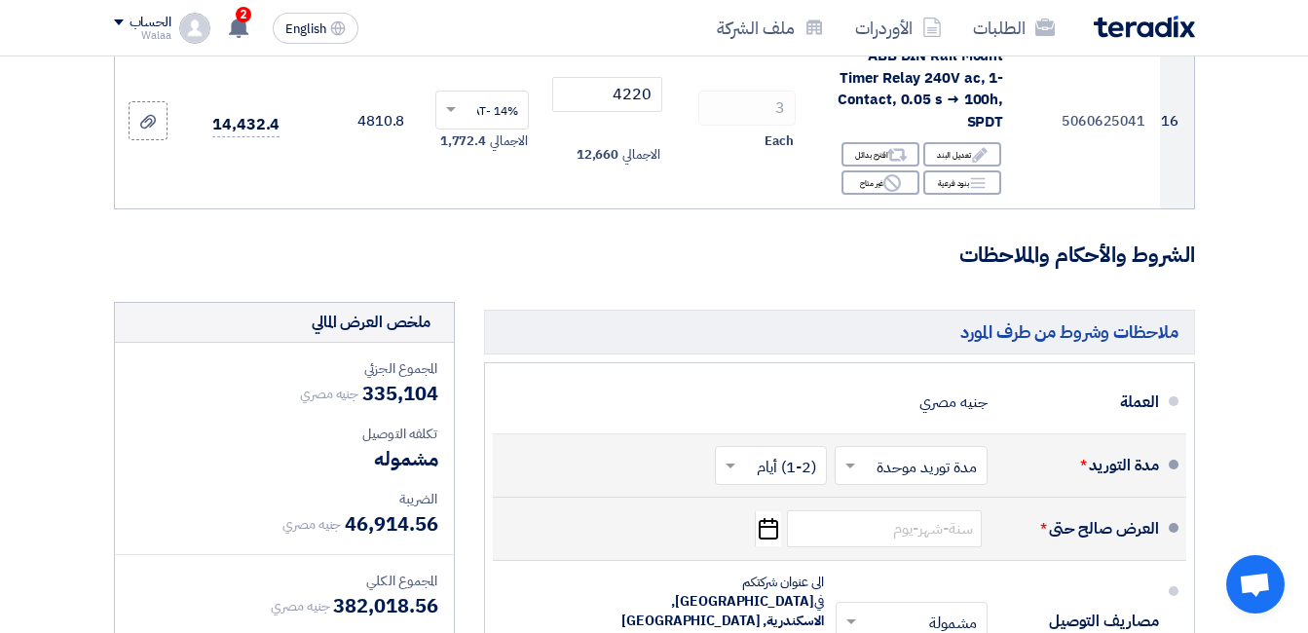
click at [765, 511] on icon "Pick a date" at bounding box center [768, 528] width 26 height 35
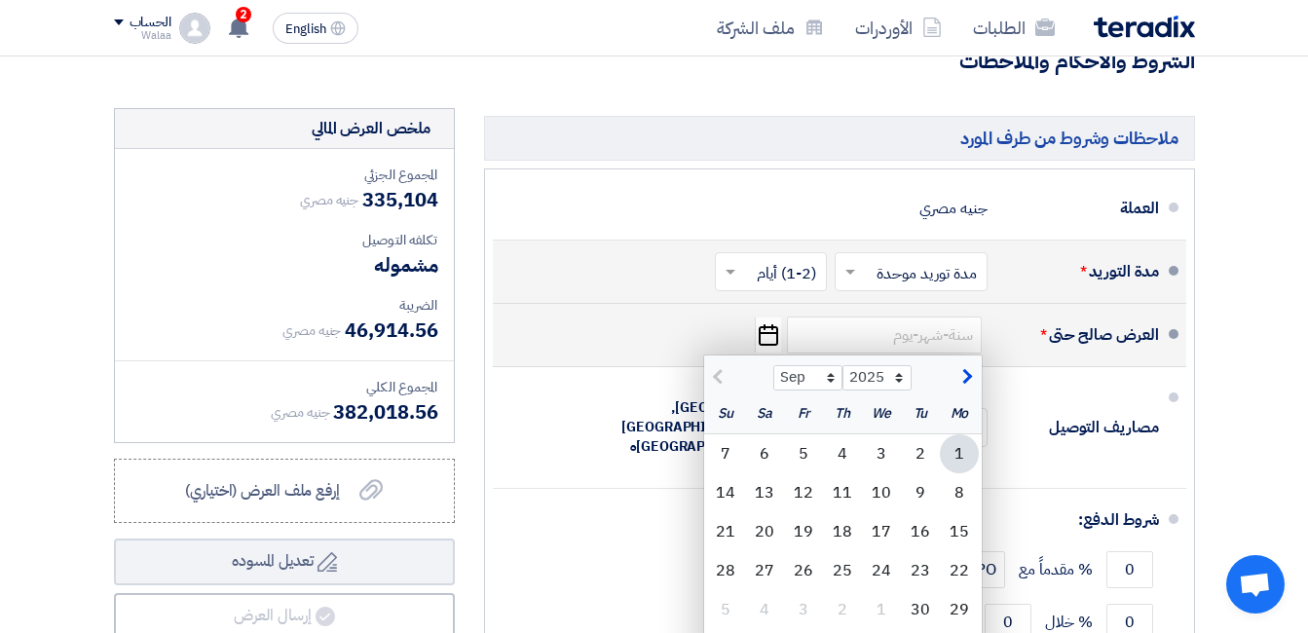
scroll to position [2726, 0]
click at [913, 589] on div "30" at bounding box center [920, 608] width 39 height 39
type input "[DATE]"
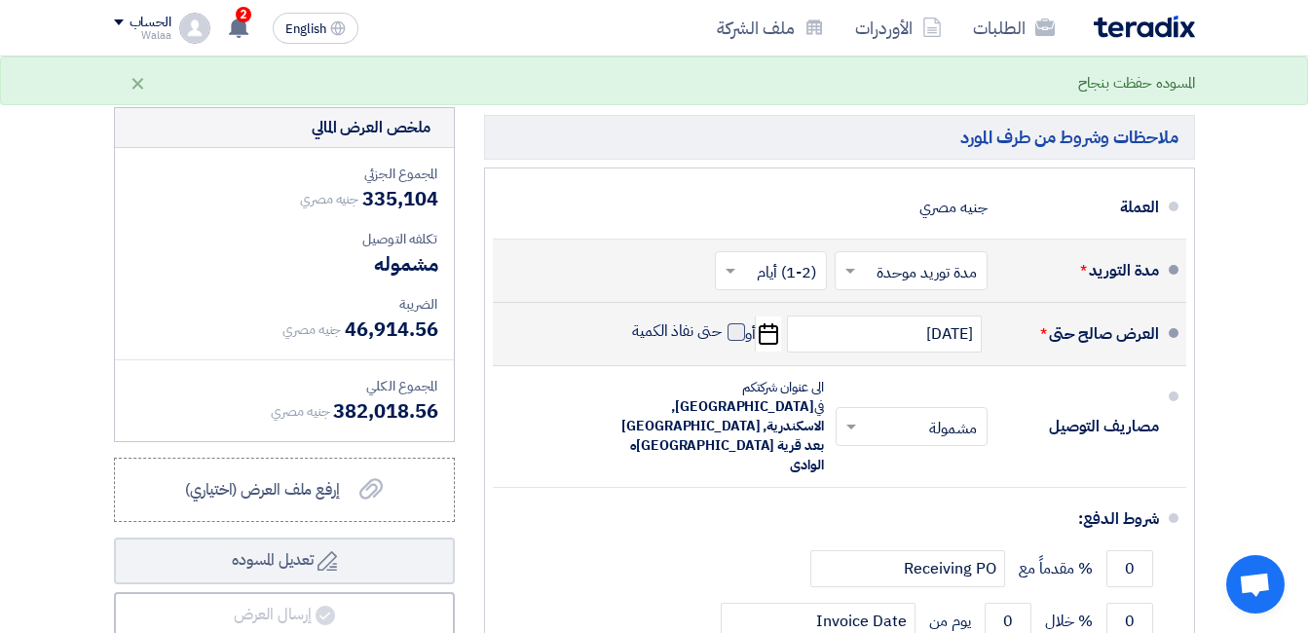
click at [731, 323] on span at bounding box center [736, 332] width 18 height 18
click at [722, 321] on input "حتى نفاذ الكمية" at bounding box center [674, 339] width 93 height 37
checkbox input "true"
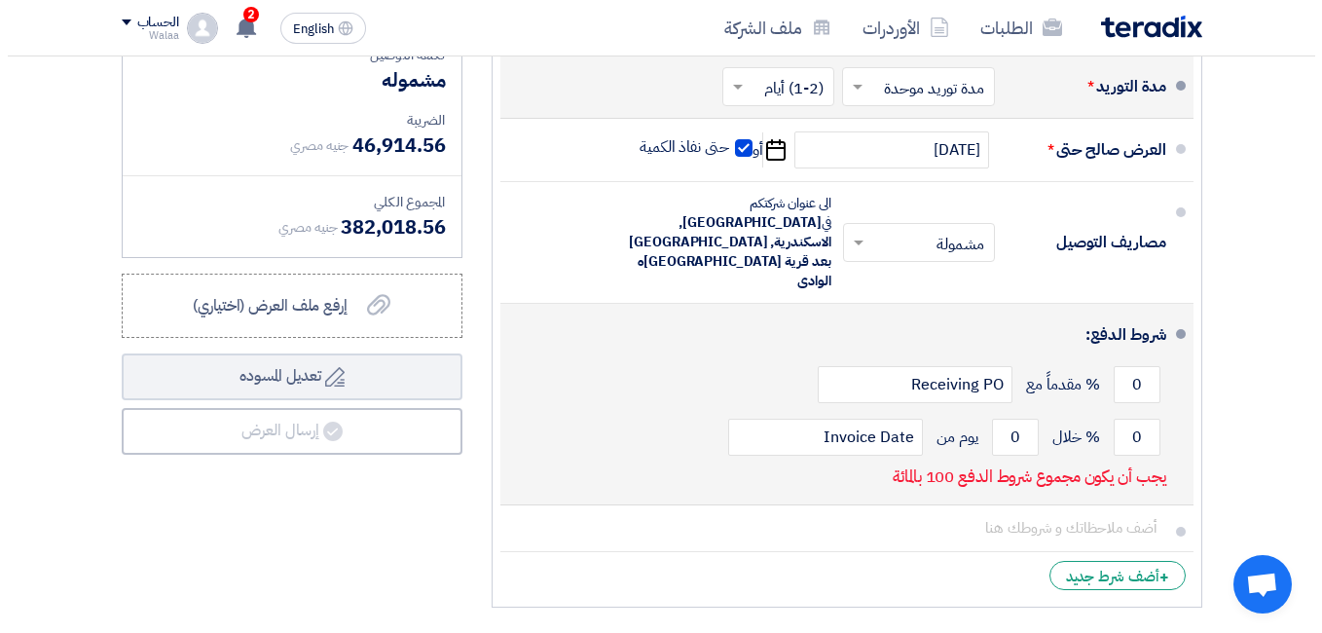
scroll to position [2921, 0]
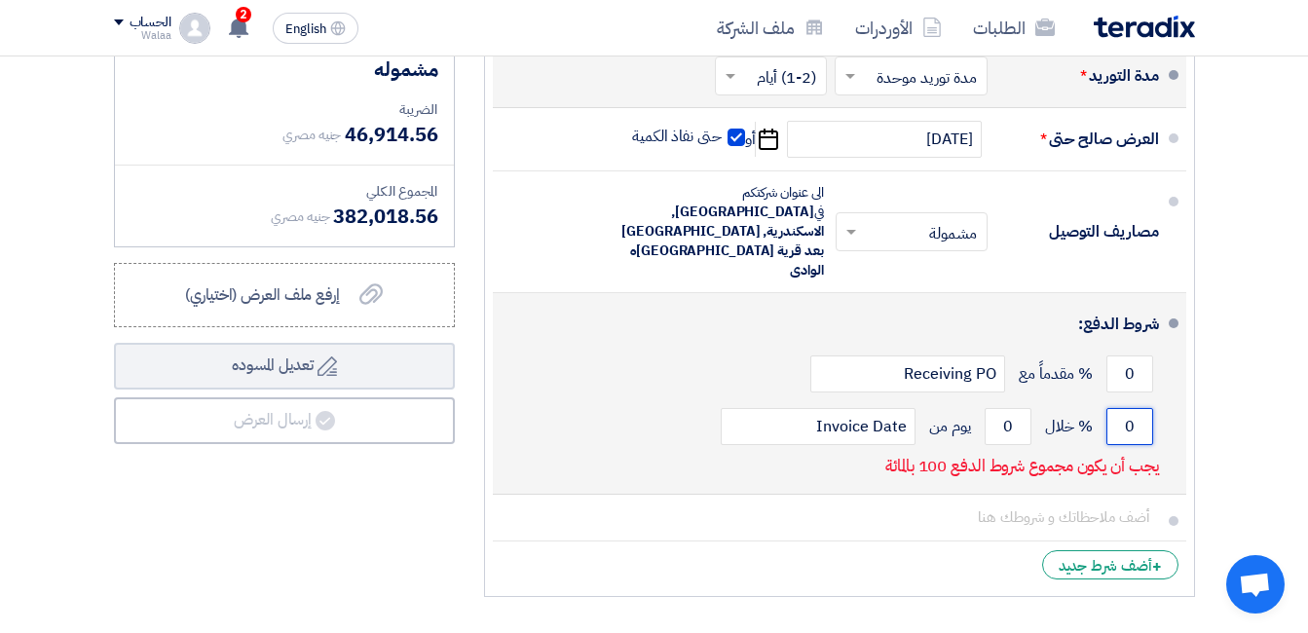
click at [1120, 408] on input "0" at bounding box center [1129, 426] width 47 height 37
drag, startPoint x: 1140, startPoint y: 336, endPoint x: 1113, endPoint y: 336, distance: 27.3
click at [1113, 408] on input "0" at bounding box center [1129, 426] width 47 height 37
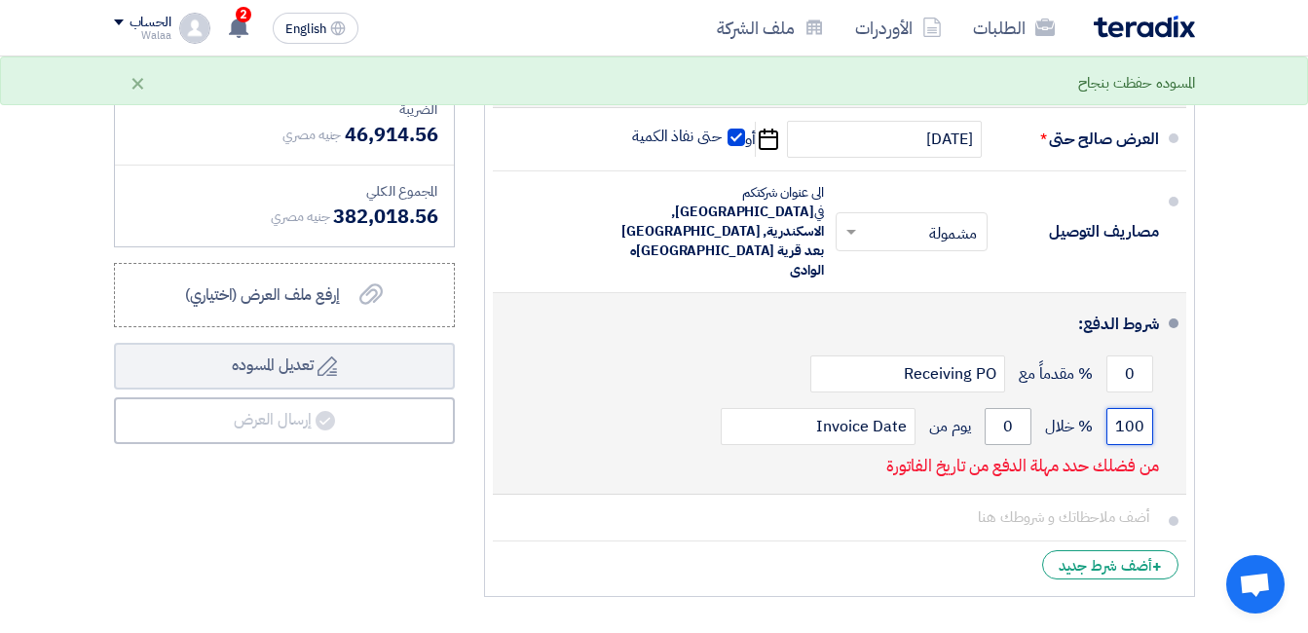
type input "100"
drag, startPoint x: 1002, startPoint y: 340, endPoint x: 991, endPoint y: 340, distance: 10.7
click at [991, 408] on input "0" at bounding box center [1007, 426] width 47 height 37
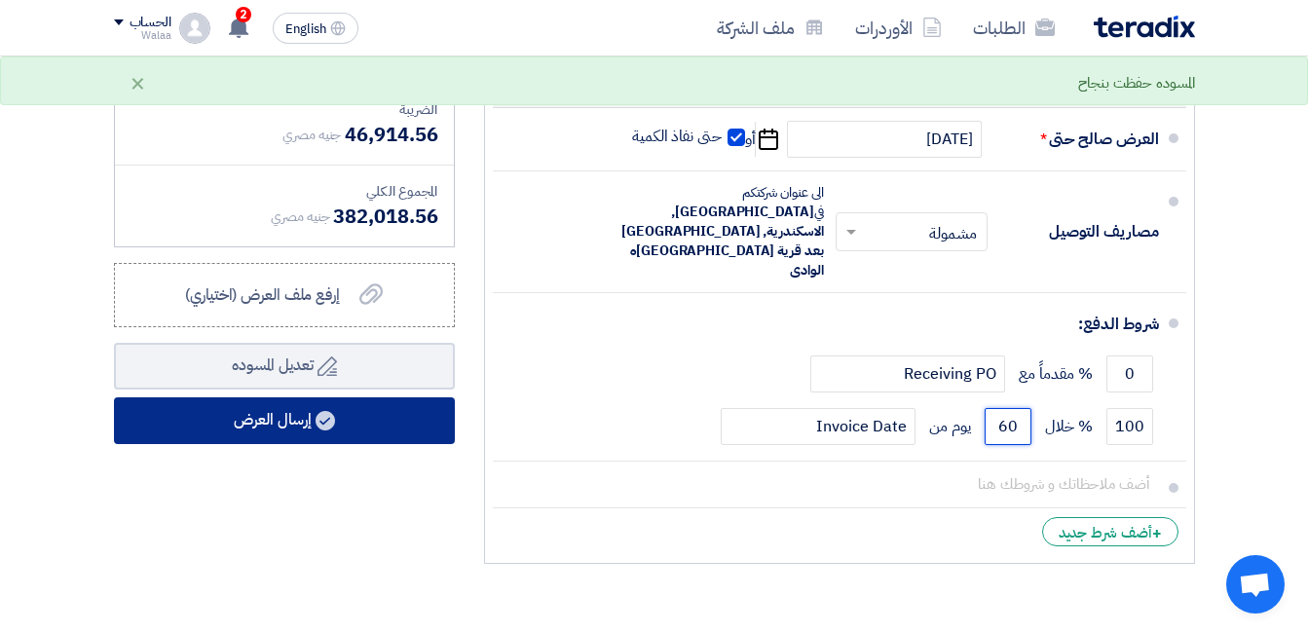
type input "60"
click at [341, 397] on button "إرسال العرض" at bounding box center [284, 420] width 341 height 47
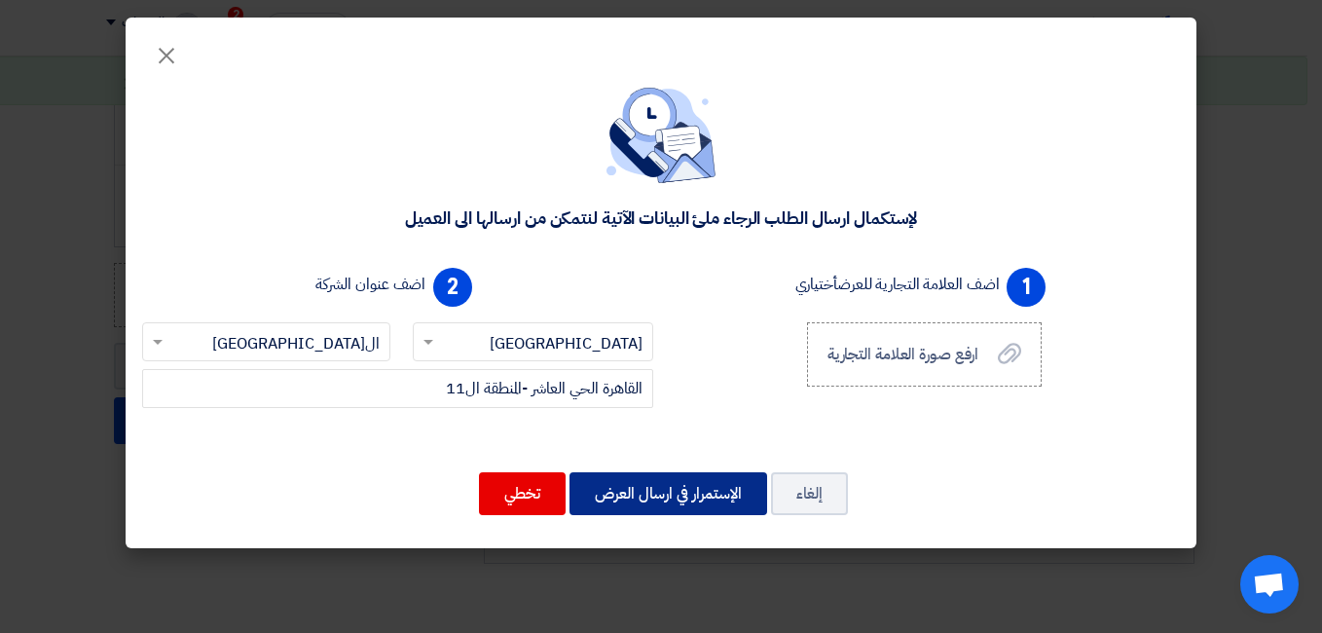
click at [684, 489] on button "الإستمرار في ارسال العرض" at bounding box center [669, 493] width 198 height 43
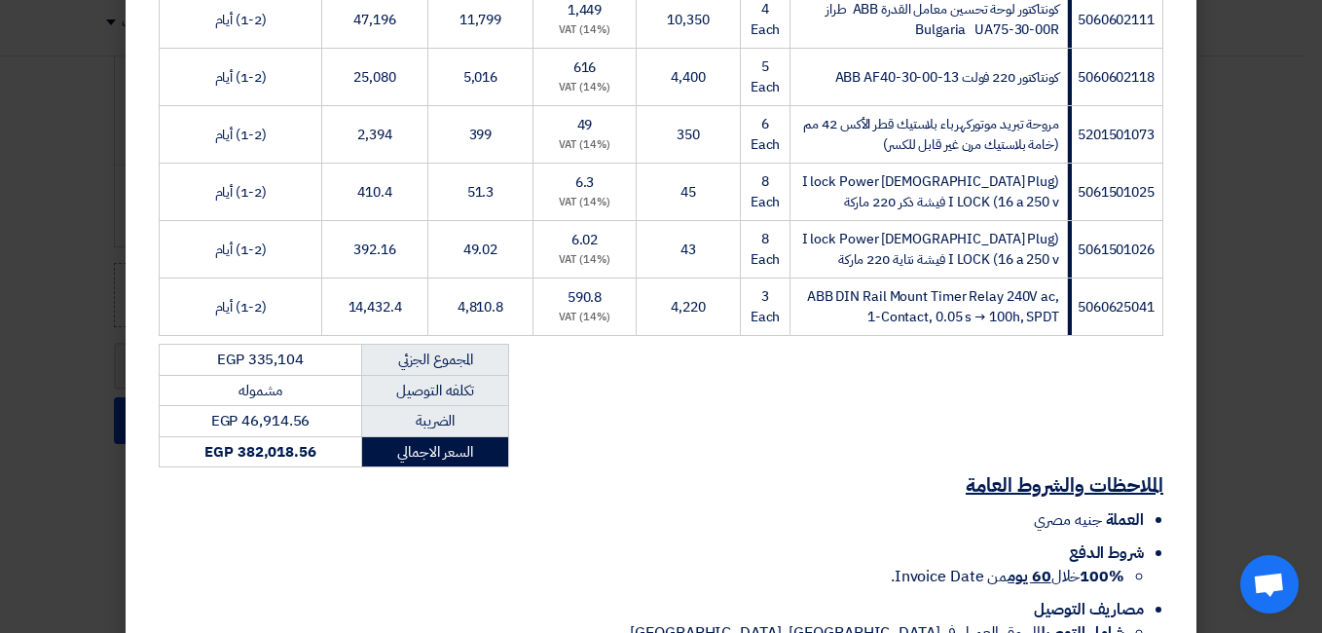
scroll to position [1090, 0]
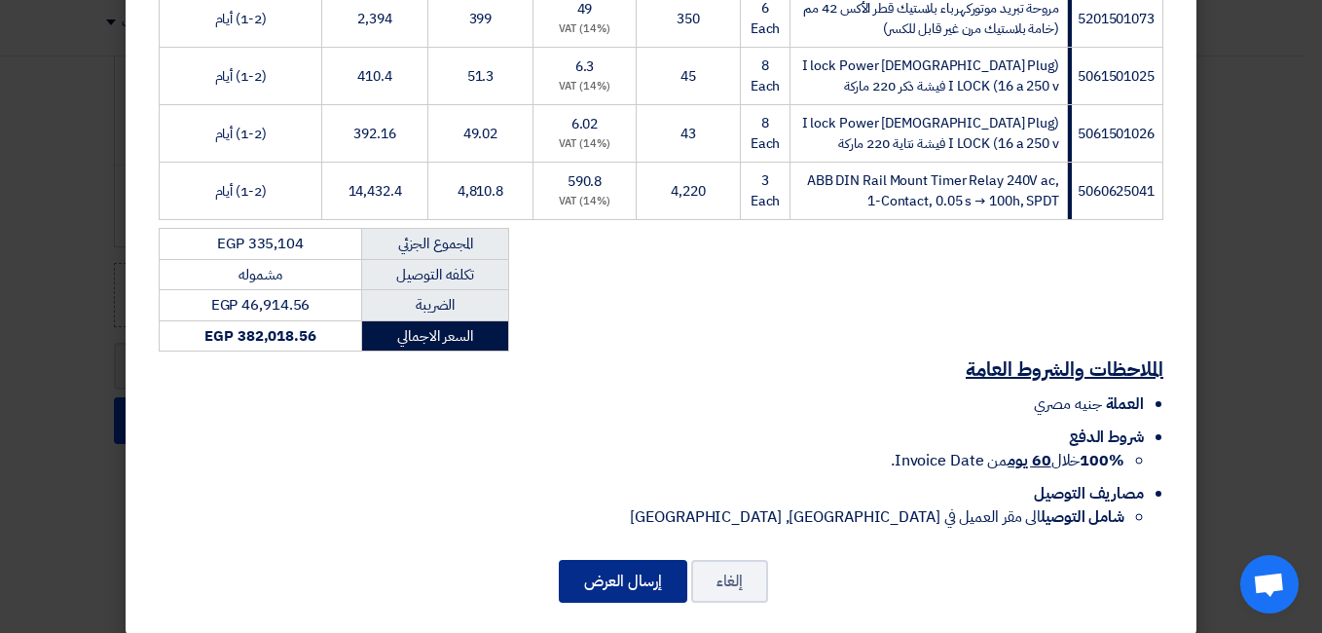
click at [611, 571] on button "إرسال العرض" at bounding box center [623, 581] width 129 height 43
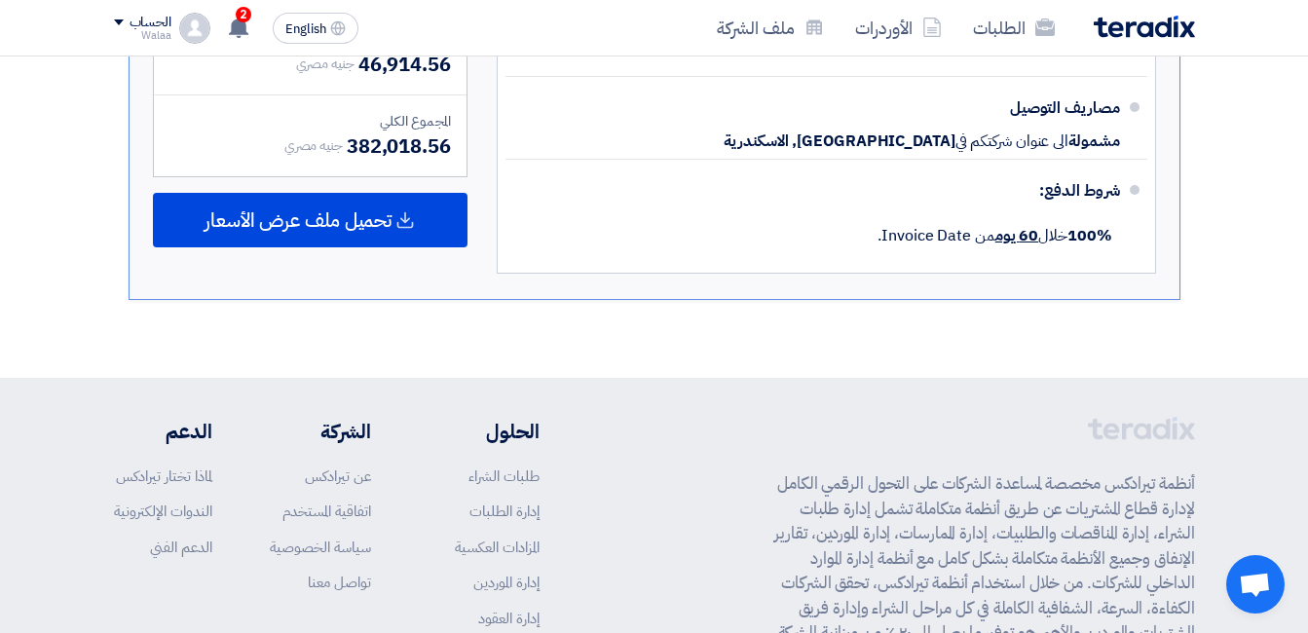
scroll to position [2109, 0]
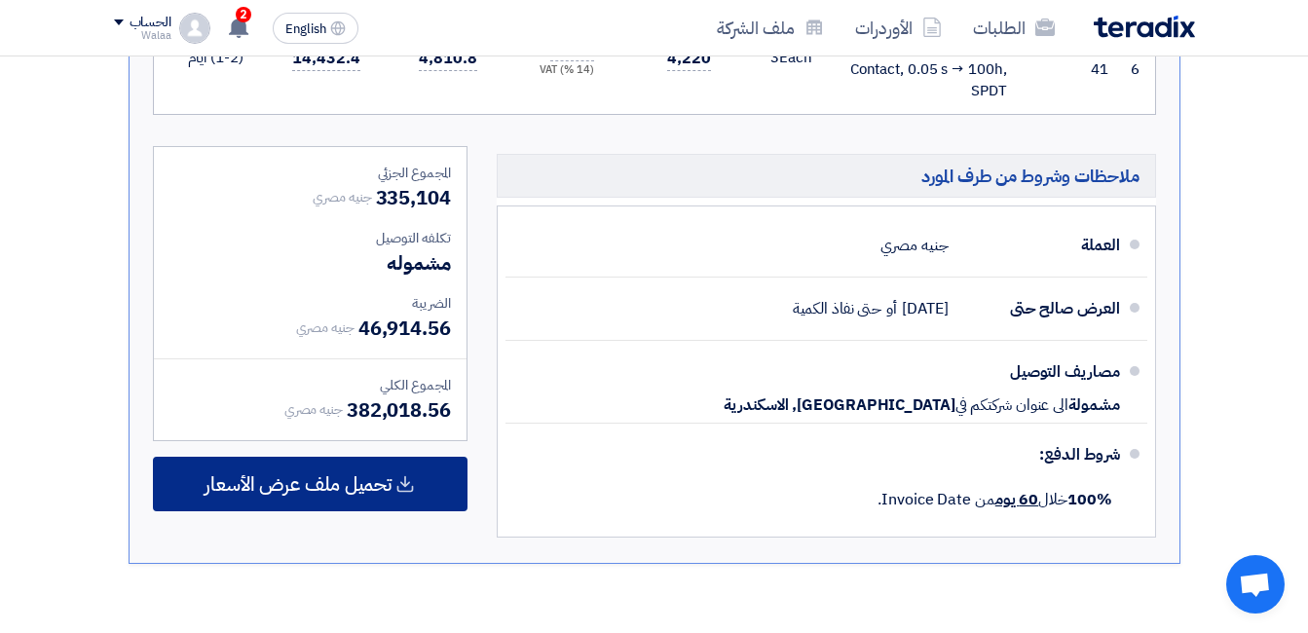
click at [325, 475] on span "تحميل ملف عرض الأسعار" at bounding box center [297, 484] width 187 height 18
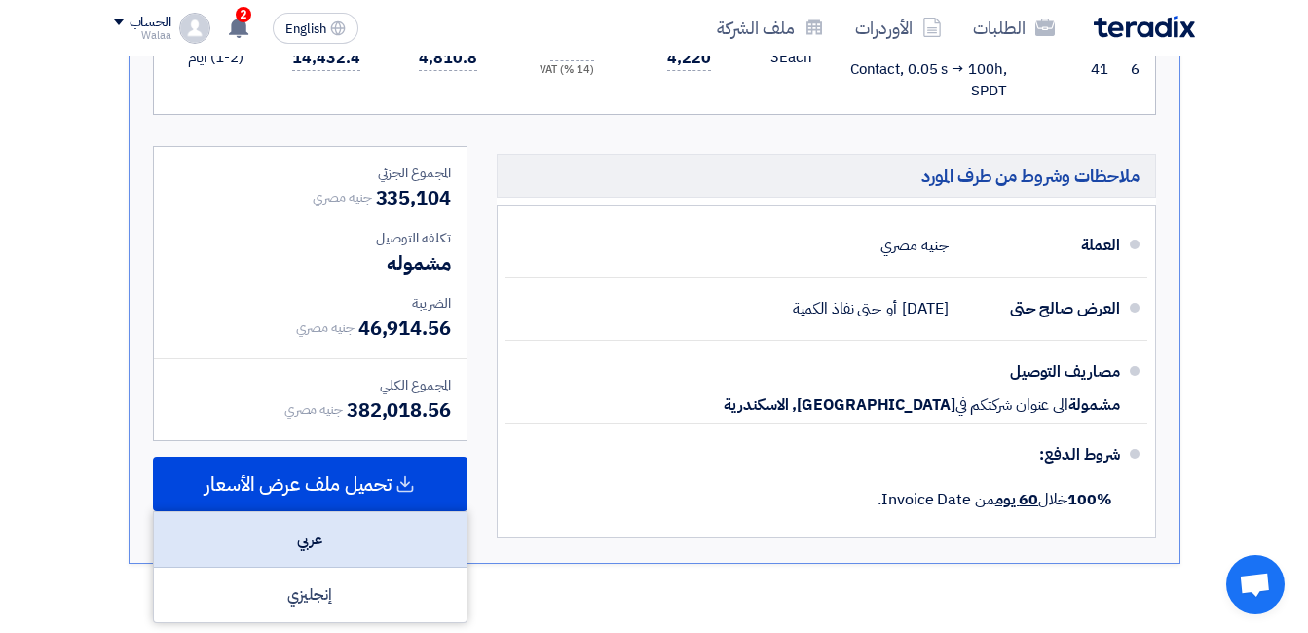
click at [326, 512] on div "عربي" at bounding box center [310, 540] width 313 height 56
